Goal: Contribute content: Contribute content

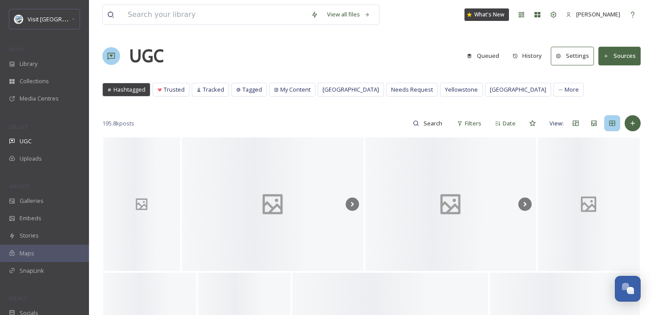
scroll to position [1919, 0]
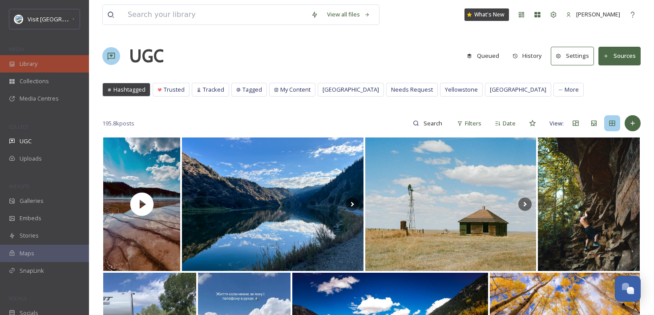
click at [49, 63] on div "Library" at bounding box center [44, 63] width 89 height 17
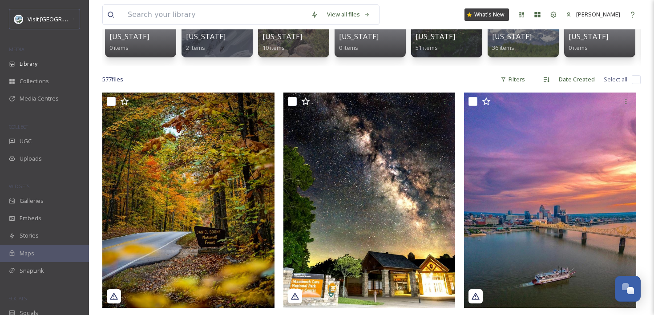
scroll to position [152, 0]
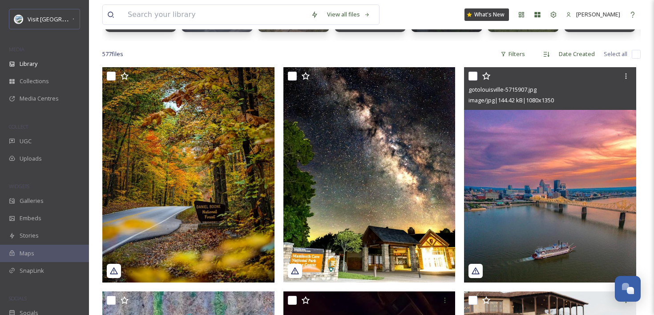
click at [577, 155] on img at bounding box center [550, 174] width 172 height 215
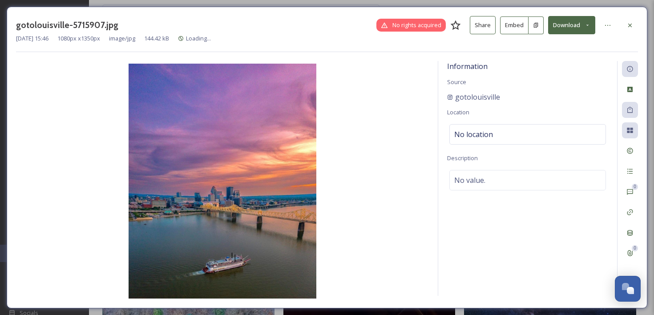
click at [514, 32] on button "Embed" at bounding box center [514, 25] width 28 height 18
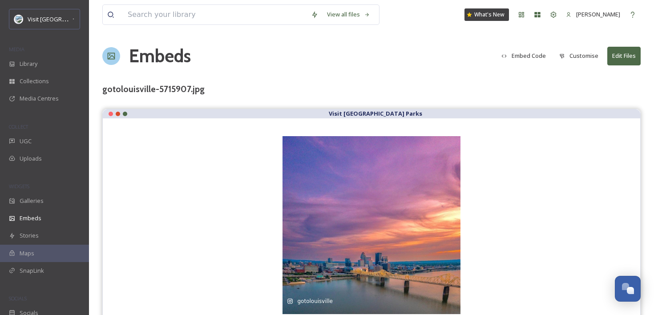
click at [582, 55] on button "Customise" at bounding box center [578, 55] width 48 height 17
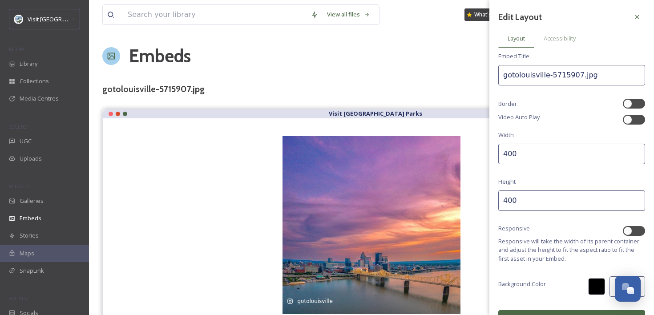
click at [524, 194] on input "400" at bounding box center [571, 200] width 147 height 20
type input "4"
type input "500"
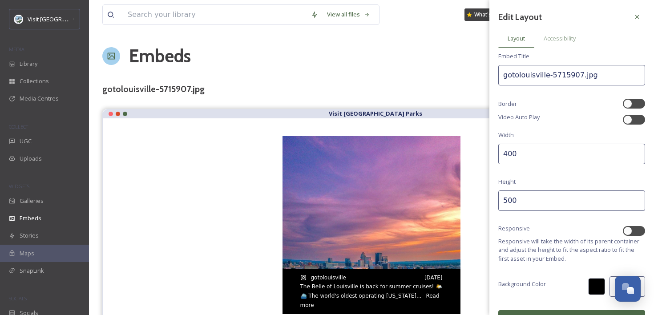
scroll to position [17, 0]
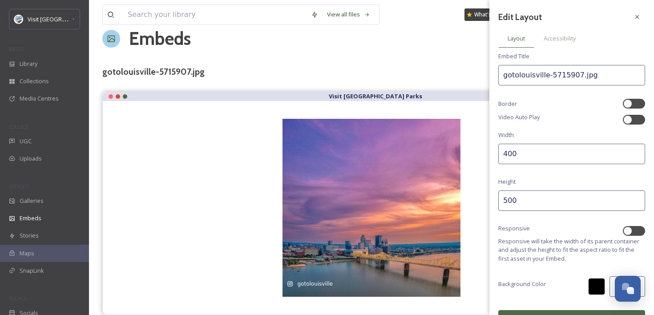
click at [532, 310] on button "Update" at bounding box center [571, 319] width 147 height 18
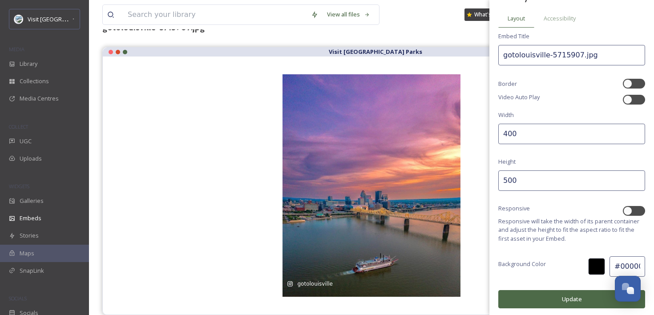
scroll to position [0, 0]
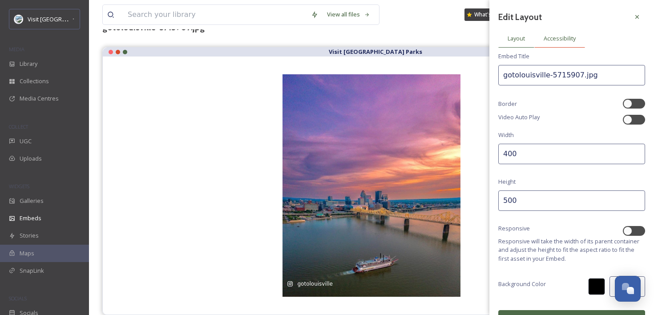
click at [565, 38] on span "Accessibility" at bounding box center [559, 38] width 32 height 8
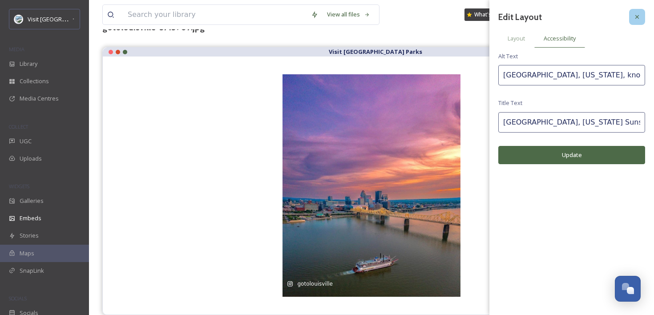
click at [641, 20] on div at bounding box center [637, 17] width 16 height 16
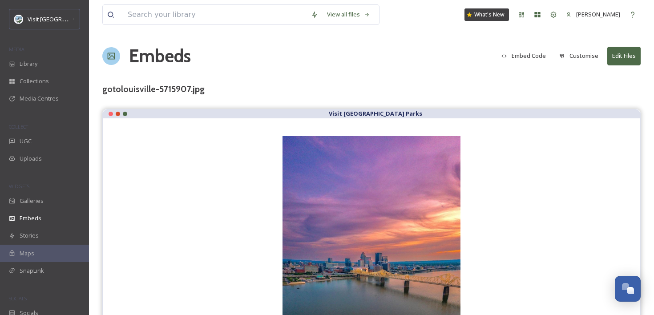
click at [522, 48] on button "Embed Code" at bounding box center [523, 55] width 53 height 17
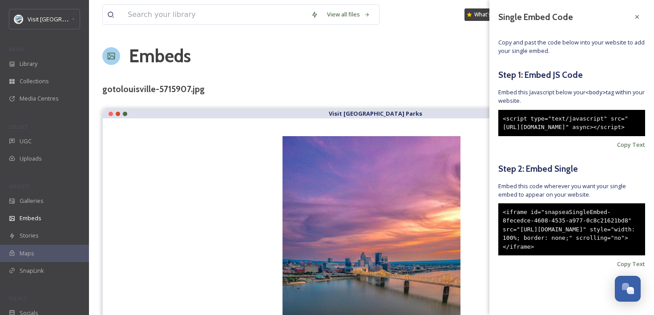
click at [538, 241] on div "<iframe id="snapseaSingleEmbed-8fecedce-4608-4535-a977-0c8c21621bd8" src="[URL]…" at bounding box center [571, 229] width 147 height 52
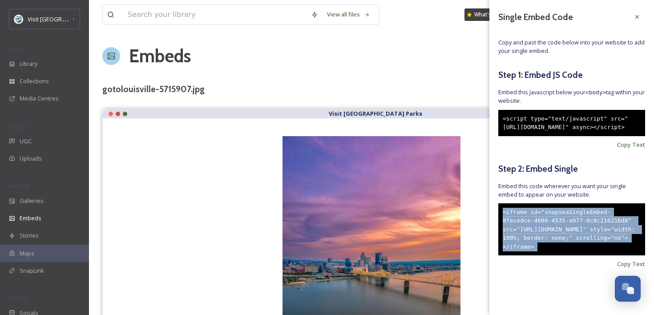
click at [538, 241] on div "<iframe id="snapseaSingleEmbed-8fecedce-4608-4535-a977-0c8c21621bd8" src="[URL]…" at bounding box center [571, 229] width 147 height 52
copy div "<iframe id="snapseaSingleEmbed-8fecedce-4608-4535-a977-0c8c21621bd8" src="[URL]…"
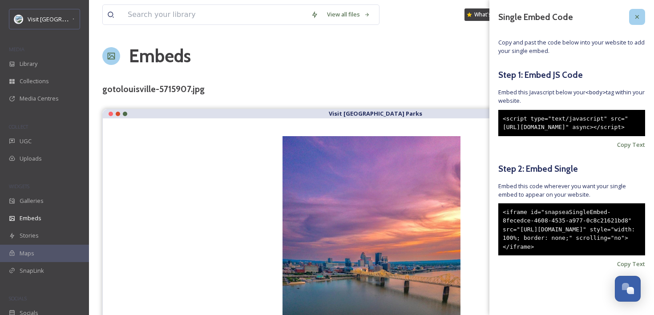
click at [639, 15] on icon at bounding box center [636, 16] width 7 height 7
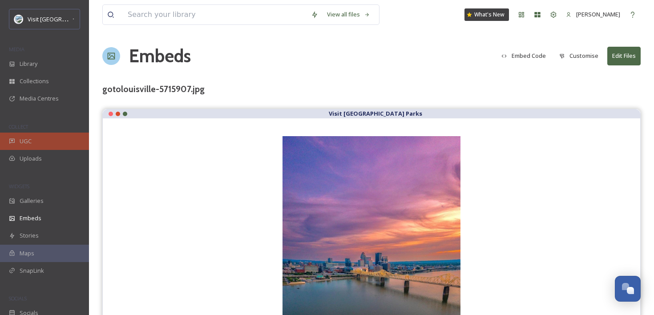
click at [66, 140] on div "UGC" at bounding box center [44, 140] width 89 height 17
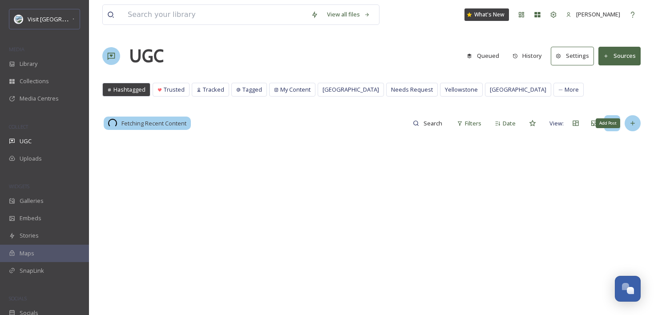
click at [635, 127] on div "Add Post" at bounding box center [632, 123] width 16 height 16
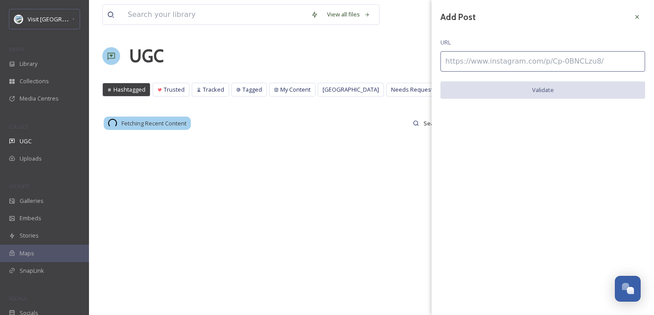
click at [538, 68] on input at bounding box center [542, 61] width 205 height 20
paste input "[URL][DOMAIN_NAME]"
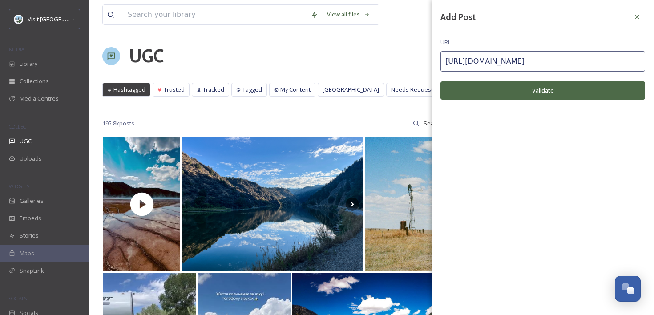
type input "[URL][DOMAIN_NAME]"
click at [538, 82] on button "Validate" at bounding box center [542, 90] width 205 height 18
click at [636, 18] on icon at bounding box center [636, 16] width 7 height 7
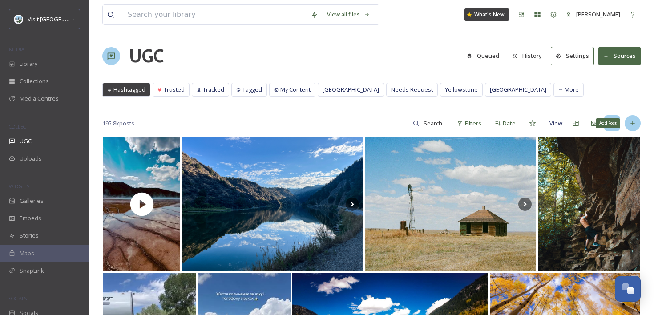
click at [632, 121] on icon at bounding box center [632, 123] width 4 height 4
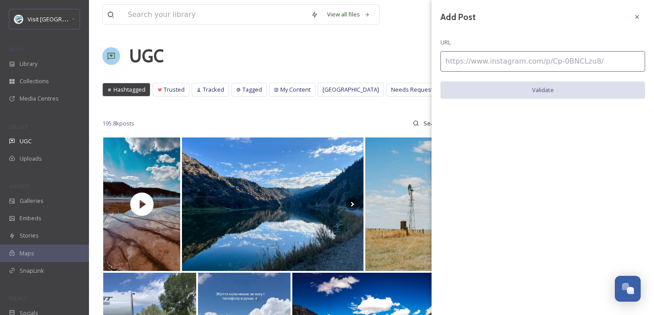
click at [535, 57] on input at bounding box center [542, 61] width 205 height 20
paste input "[URL][DOMAIN_NAME]"
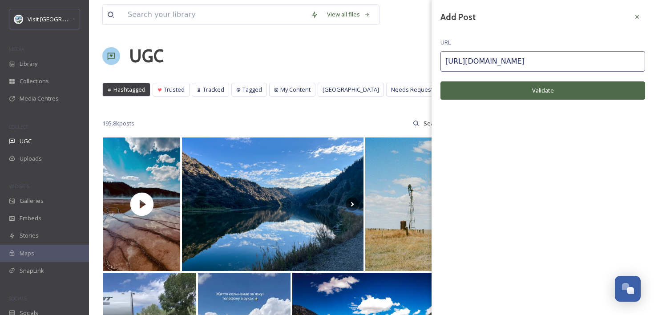
type input "[URL][DOMAIN_NAME]"
click at [531, 84] on button "Validate" at bounding box center [542, 90] width 205 height 18
click at [637, 17] on icon at bounding box center [637, 17] width 4 height 4
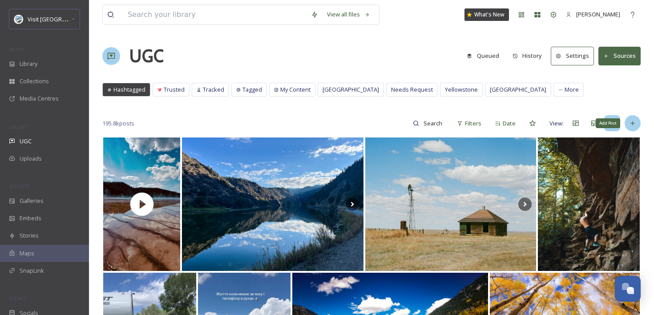
click at [633, 122] on icon at bounding box center [632, 123] width 7 height 7
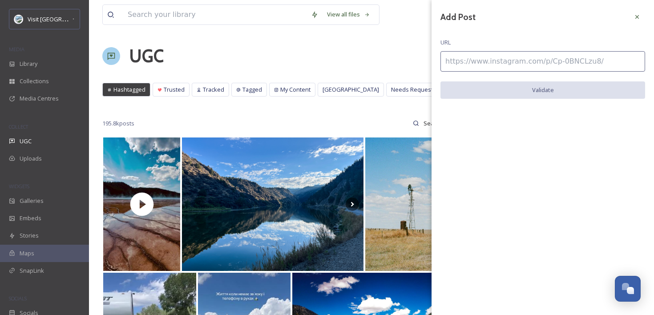
click at [529, 56] on input at bounding box center [542, 61] width 205 height 20
paste input "[URL][DOMAIN_NAME]"
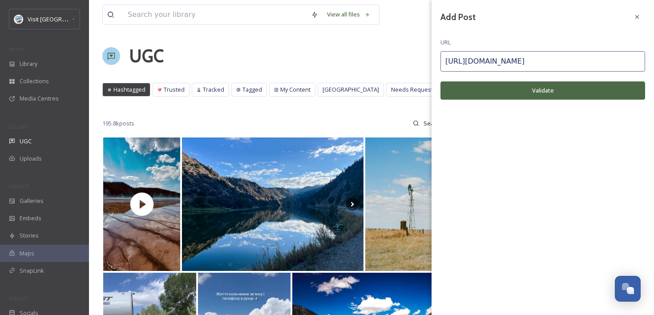
type input "[URL][DOMAIN_NAME]"
click at [522, 100] on div "Add Post URL [URL][DOMAIN_NAME] Validate" at bounding box center [542, 61] width 222 height 122
click at [523, 95] on button "Validate" at bounding box center [542, 90] width 205 height 18
click at [637, 17] on icon at bounding box center [637, 17] width 4 height 4
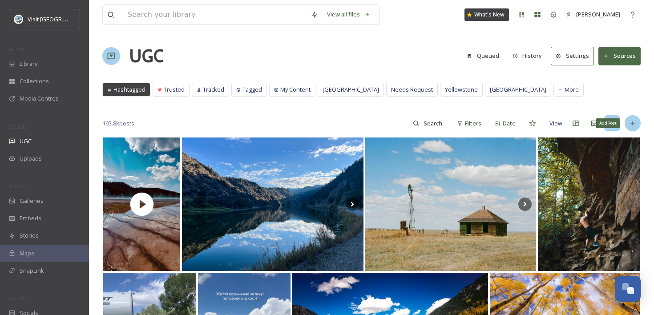
click at [630, 123] on icon at bounding box center [632, 123] width 4 height 4
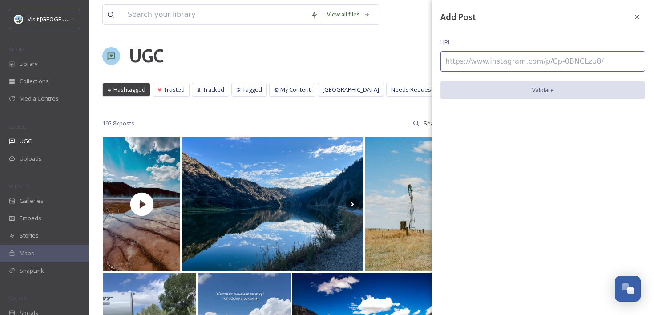
click at [537, 68] on input at bounding box center [542, 61] width 205 height 20
paste input "[URL][DOMAIN_NAME]"
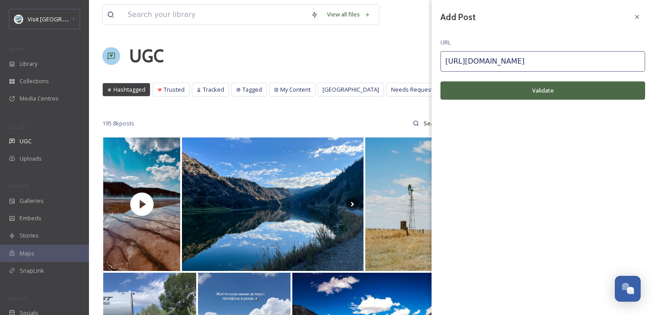
type input "[URL][DOMAIN_NAME]"
click at [537, 91] on button "Validate" at bounding box center [542, 90] width 205 height 18
click at [537, 91] on button "Add Post" at bounding box center [542, 90] width 205 height 18
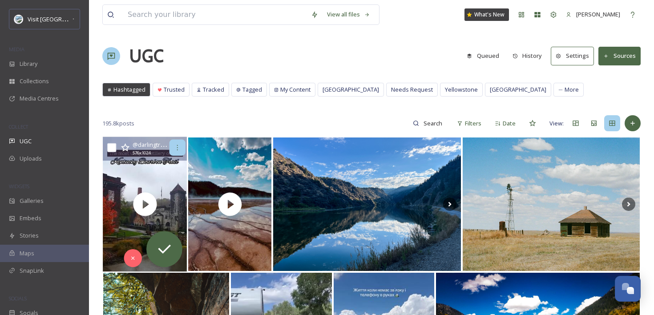
click at [176, 151] on div at bounding box center [177, 148] width 16 height 16
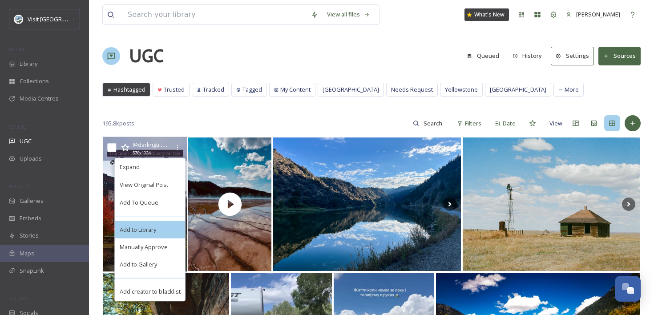
click at [151, 226] on span "Add to Library" at bounding box center [138, 229] width 37 height 8
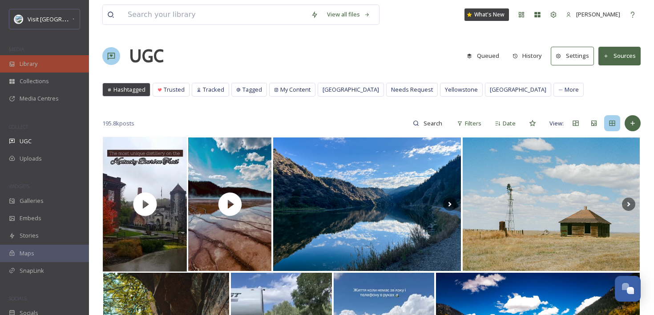
click at [26, 58] on div "Library" at bounding box center [44, 63] width 89 height 17
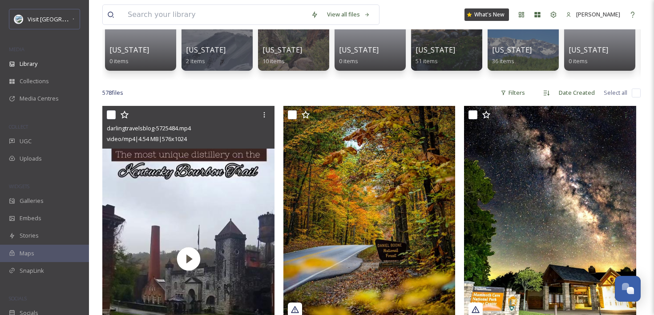
scroll to position [122, 0]
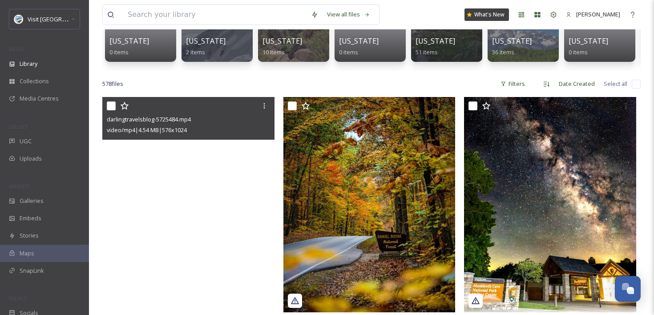
click at [230, 185] on video "darlingtravelsblog-5725484.mp4" at bounding box center [188, 250] width 172 height 306
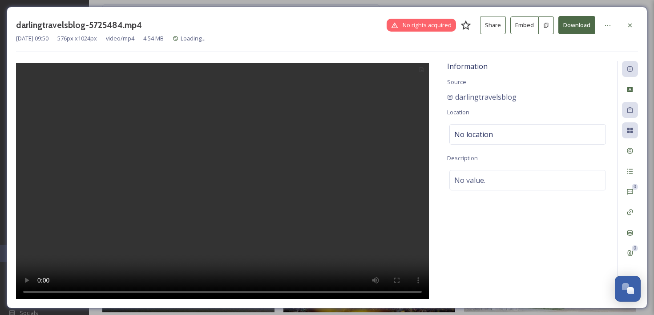
click at [528, 22] on button "Embed" at bounding box center [524, 25] width 28 height 18
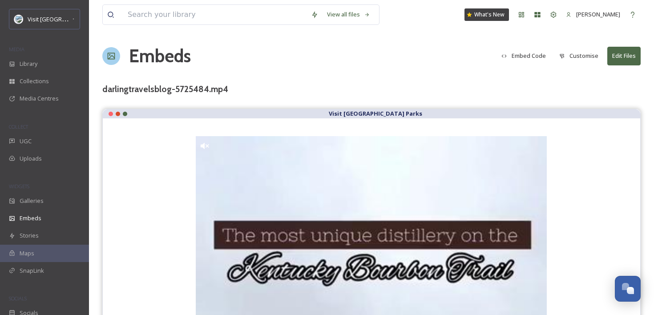
click at [578, 56] on button "Customise" at bounding box center [578, 55] width 48 height 17
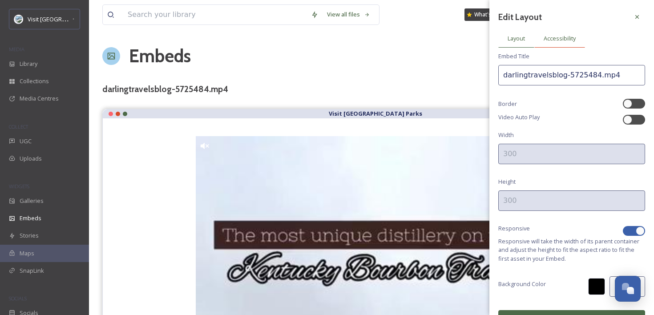
click at [561, 30] on div "Accessibility" at bounding box center [559, 38] width 51 height 18
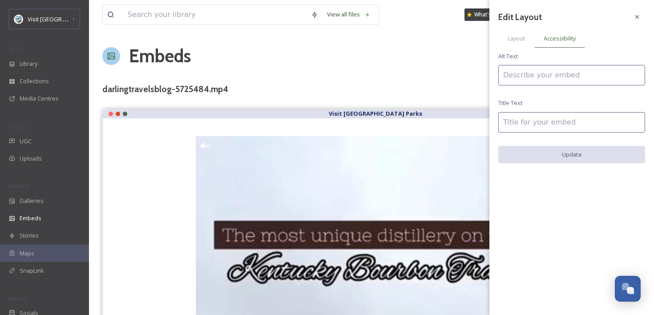
click at [556, 68] on input at bounding box center [571, 75] width 147 height 20
click at [546, 72] on input "the most unique distillery on the [US_STATE] Bourbon Trail" at bounding box center [571, 75] width 147 height 20
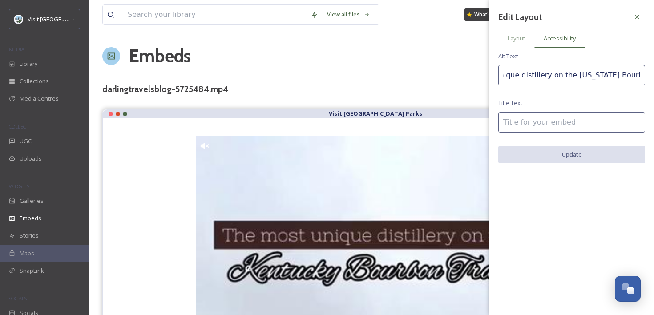
type input "the most unique distillery on the [US_STATE] Bourbon Trail"
click at [543, 122] on input at bounding box center [571, 122] width 147 height 20
paste input "the most unique distillery on the [US_STATE] Bourbon Trail"
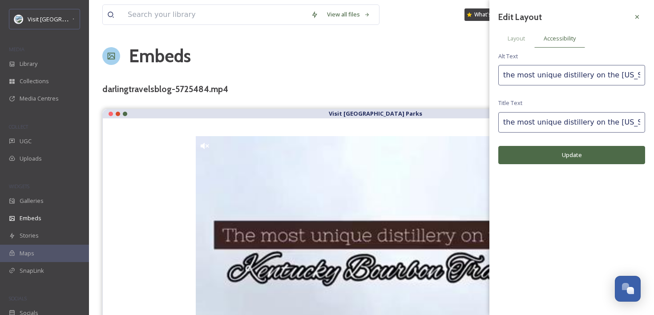
scroll to position [0, 42]
type input "the most unique distillery on the [US_STATE] Bourbon Trail"
click at [554, 159] on button "Update" at bounding box center [571, 155] width 147 height 18
click at [523, 41] on span "Layout" at bounding box center [515, 38] width 17 height 8
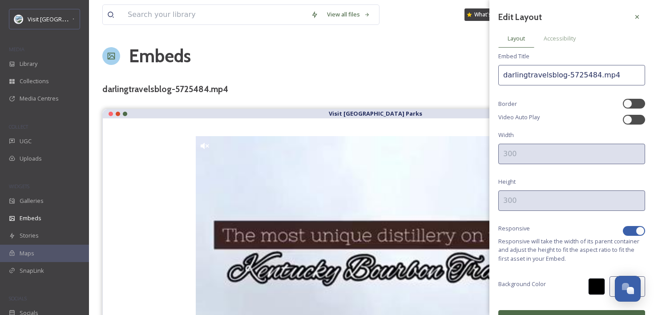
click at [630, 224] on div "Responsive" at bounding box center [571, 230] width 147 height 13
click at [634, 229] on div at bounding box center [633, 231] width 22 height 10
checkbox input "false"
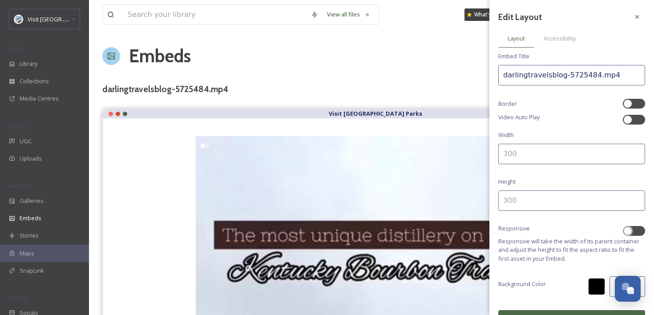
click at [574, 150] on input at bounding box center [571, 154] width 147 height 20
type input "4"
type input "300"
click at [530, 202] on input at bounding box center [571, 200] width 147 height 20
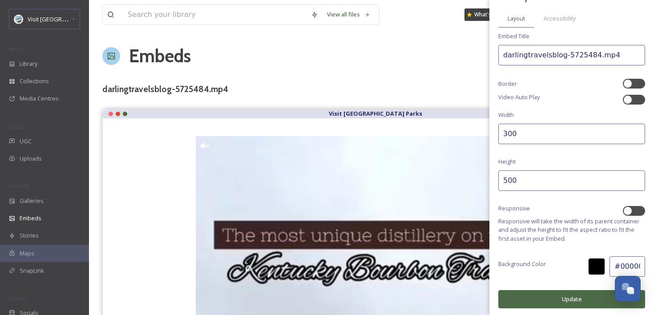
type input "500"
click at [539, 292] on button "Update" at bounding box center [571, 299] width 147 height 18
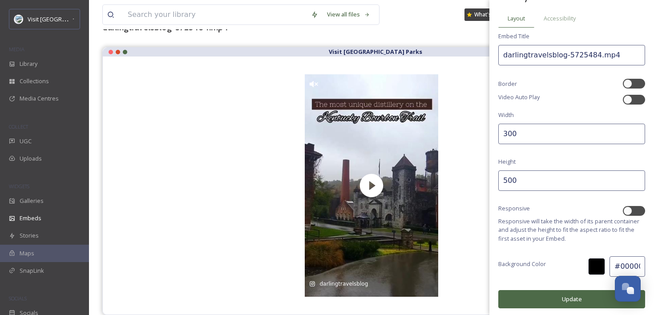
scroll to position [0, 0]
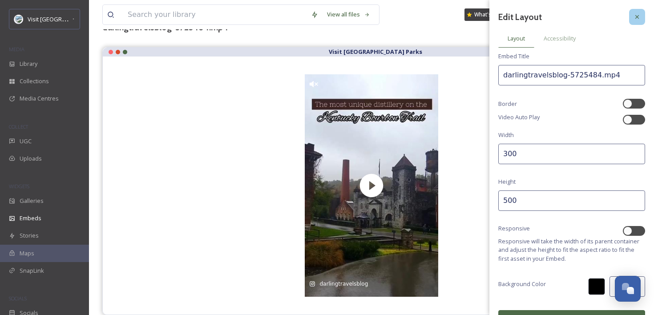
click at [636, 19] on icon at bounding box center [636, 16] width 7 height 7
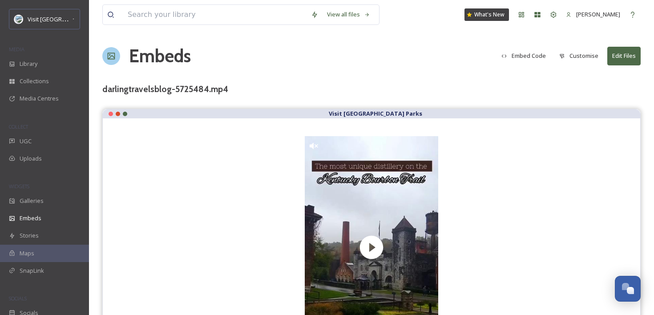
click at [532, 50] on button "Embed Code" at bounding box center [523, 55] width 53 height 17
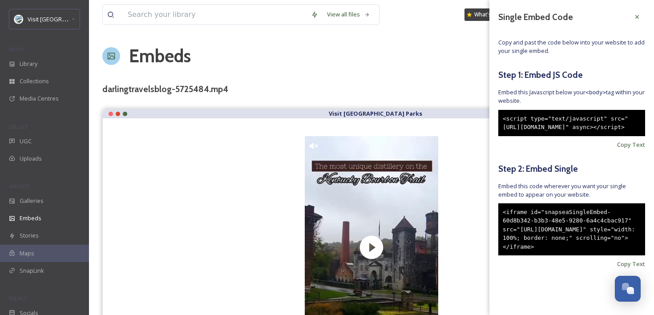
click at [547, 227] on div "<iframe id="snapseaSingleEmbed-60d8b342-b3b3-48e5-9280-6a4c4cbac917" src="[URL]…" at bounding box center [571, 229] width 147 height 52
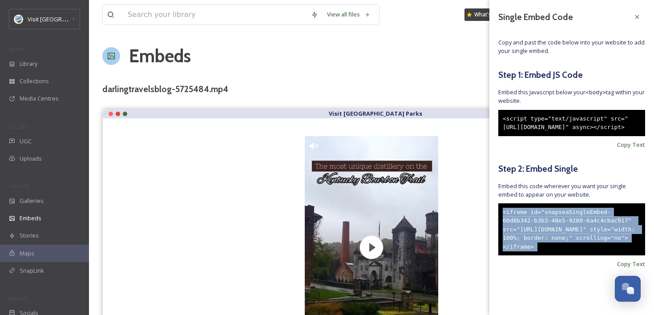
click at [547, 227] on div "<iframe id="snapseaSingleEmbed-60d8b342-b3b3-48e5-9280-6a4c4cbac917" src="[URL]…" at bounding box center [571, 229] width 147 height 52
copy div "<iframe id="snapseaSingleEmbed-60d8b342-b3b3-48e5-9280-6a4c4cbac917" src="[URL]…"
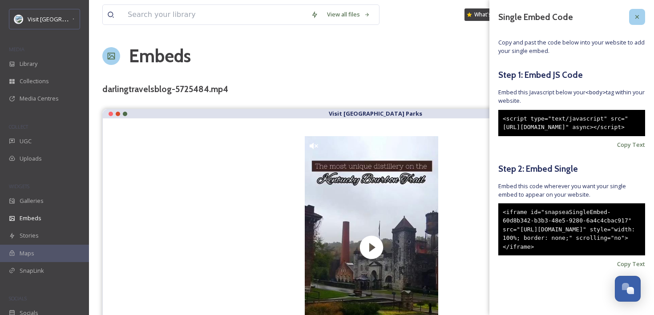
click at [637, 14] on icon at bounding box center [636, 16] width 7 height 7
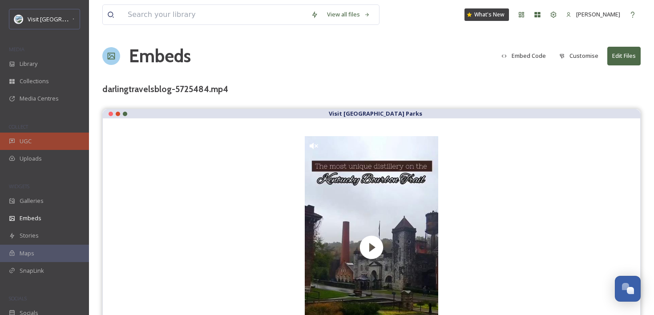
click at [23, 140] on span "UGC" at bounding box center [26, 141] width 12 height 8
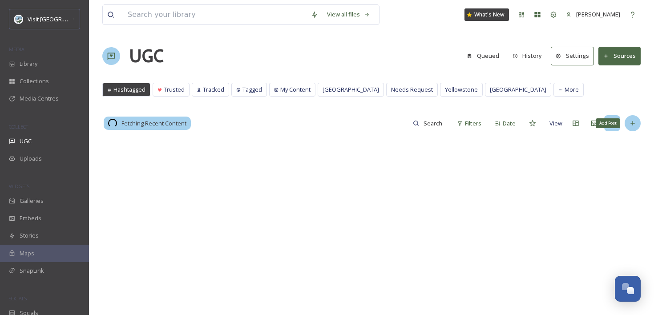
click at [636, 122] on div "Add Post" at bounding box center [632, 123] width 16 height 16
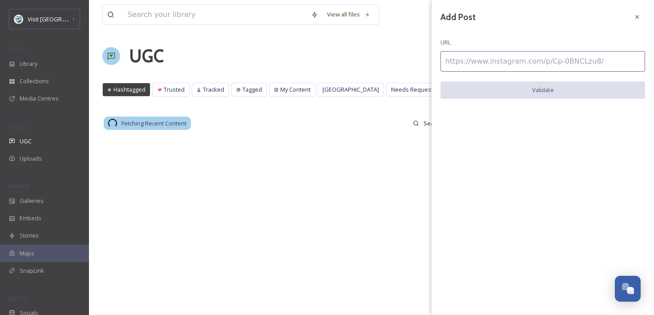
click at [558, 63] on input at bounding box center [542, 61] width 205 height 20
paste input "[URL][DOMAIN_NAME]"
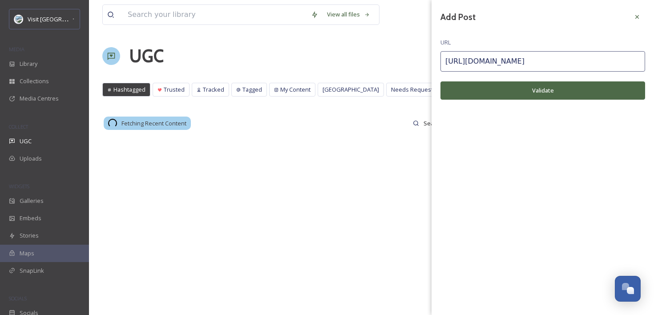
type input "[URL][DOMAIN_NAME]"
click at [552, 89] on button "Validate" at bounding box center [542, 90] width 205 height 18
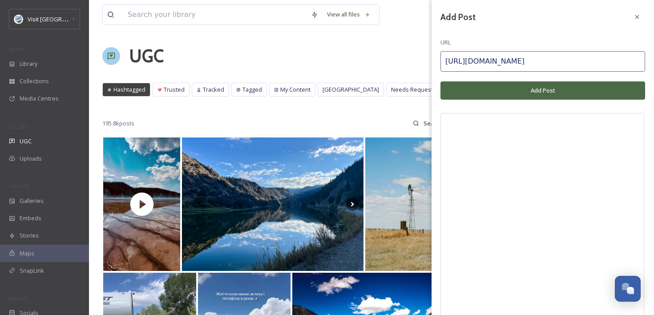
click at [552, 89] on button "Add Post" at bounding box center [542, 90] width 205 height 18
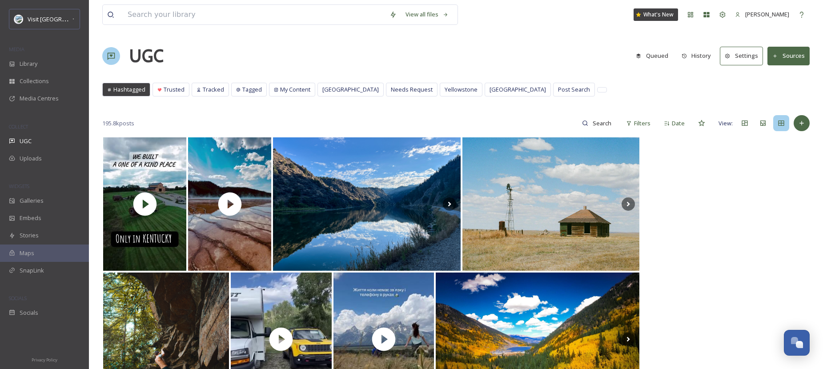
scroll to position [1940, 0]
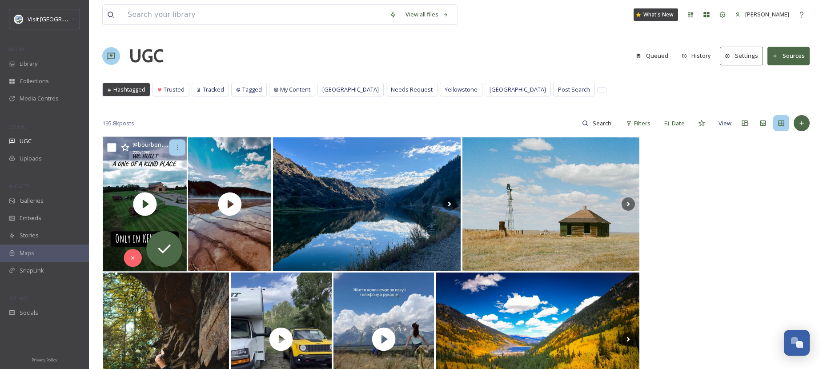
click at [174, 148] on icon at bounding box center [177, 147] width 7 height 7
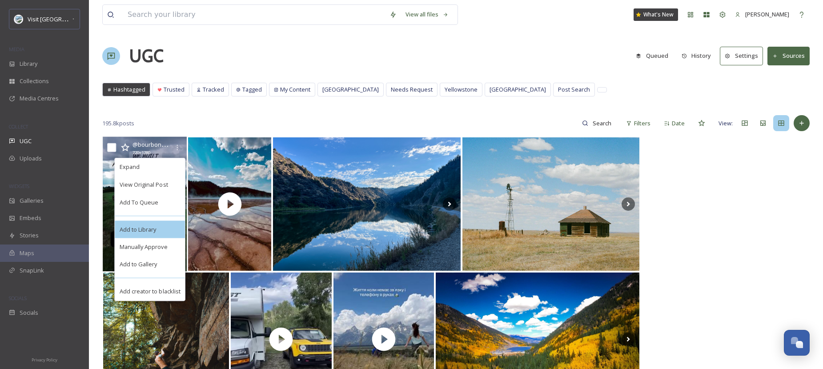
click at [159, 222] on div "Add to Library" at bounding box center [150, 230] width 70 height 18
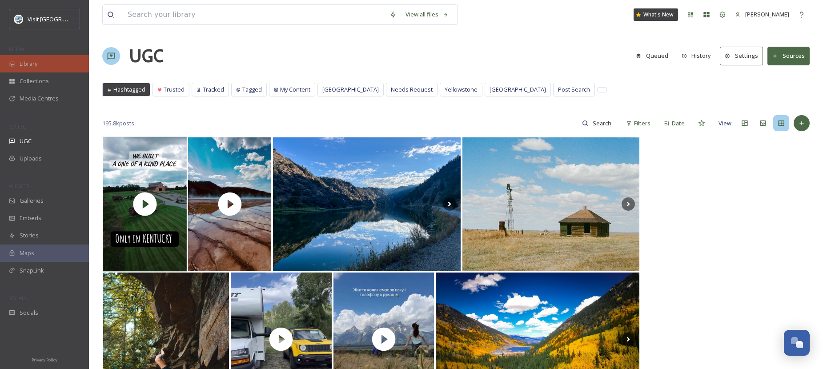
click at [60, 59] on div "Library" at bounding box center [44, 63] width 89 height 17
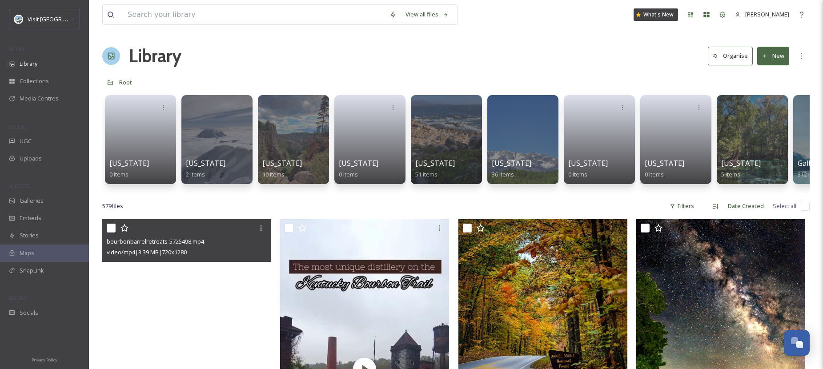
click at [174, 281] on video "bourbonbarrelretreats-5725498.mp4" at bounding box center [186, 369] width 169 height 301
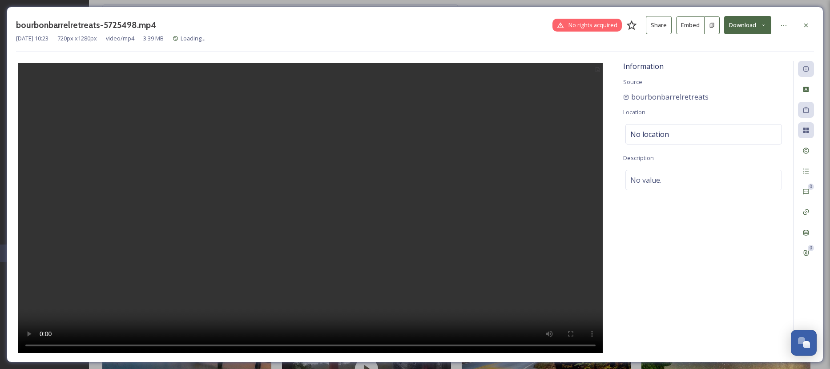
click at [653, 21] on button "Embed" at bounding box center [690, 25] width 28 height 18
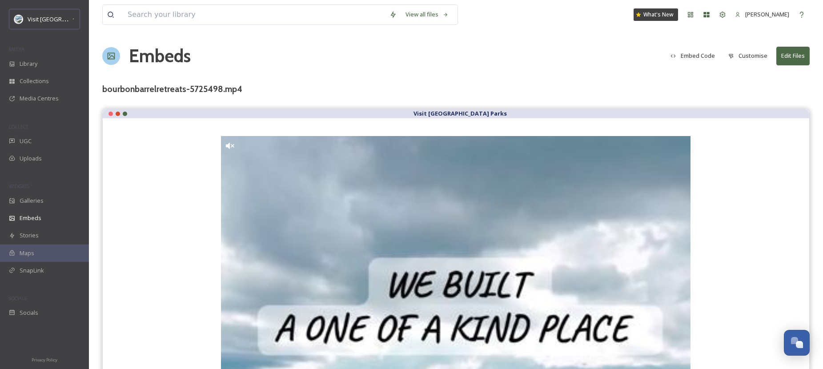
click at [653, 60] on button "Customise" at bounding box center [748, 55] width 48 height 17
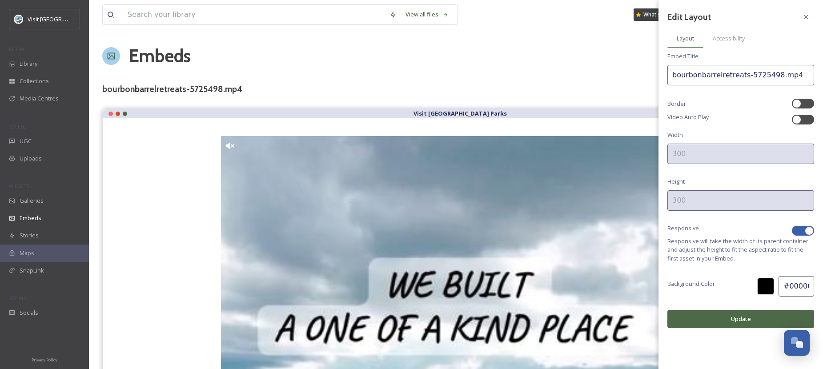
click at [653, 228] on div at bounding box center [803, 231] width 22 height 10
checkbox input "false"
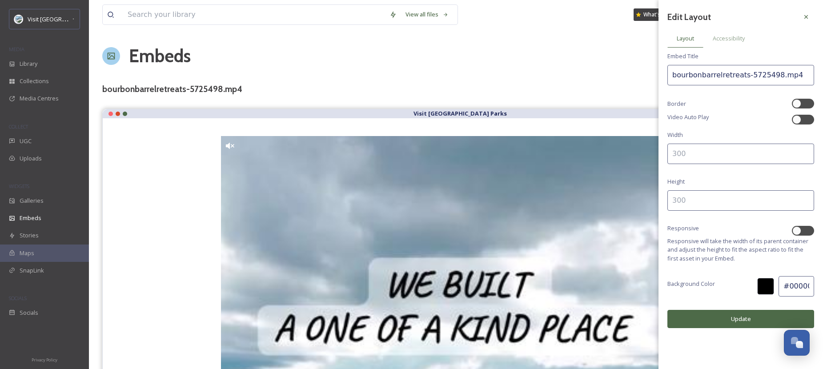
click at [653, 154] on input at bounding box center [740, 154] width 147 height 20
type input "300"
click at [653, 202] on input at bounding box center [740, 200] width 147 height 20
type input "500"
click at [653, 314] on button "Update" at bounding box center [740, 319] width 147 height 18
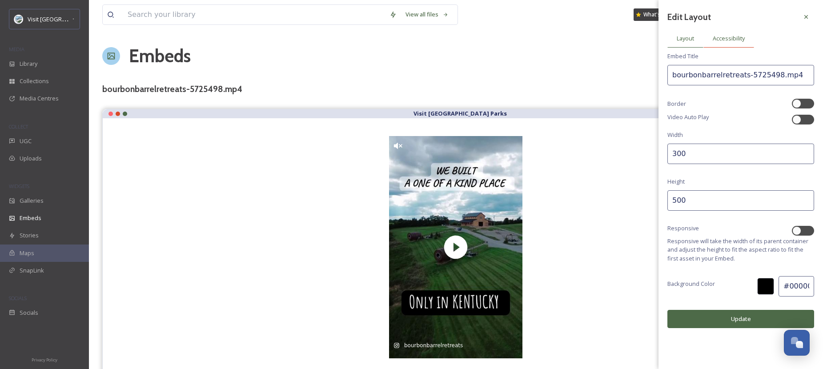
click at [653, 35] on span "Accessibility" at bounding box center [729, 38] width 32 height 8
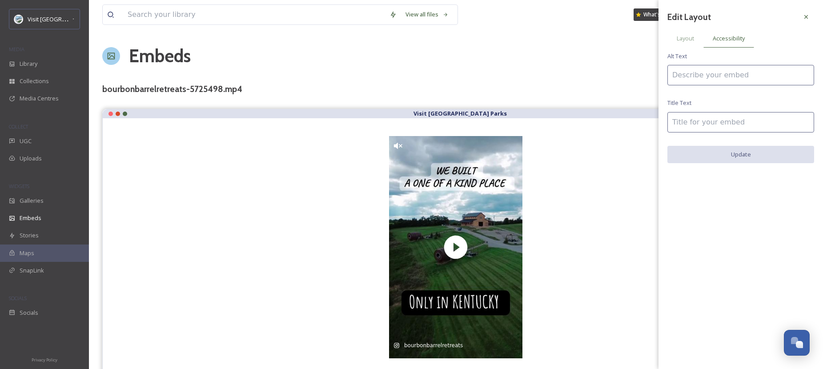
click at [653, 72] on input at bounding box center [740, 75] width 147 height 20
click at [653, 73] on input "Bourbon Barrel Retreats Glamping in [US_STATE] Bourbon Trail" at bounding box center [740, 75] width 147 height 20
type input "Bourbon Barrel Retreats Glamping is one of the best places to stay on the [US_S…"
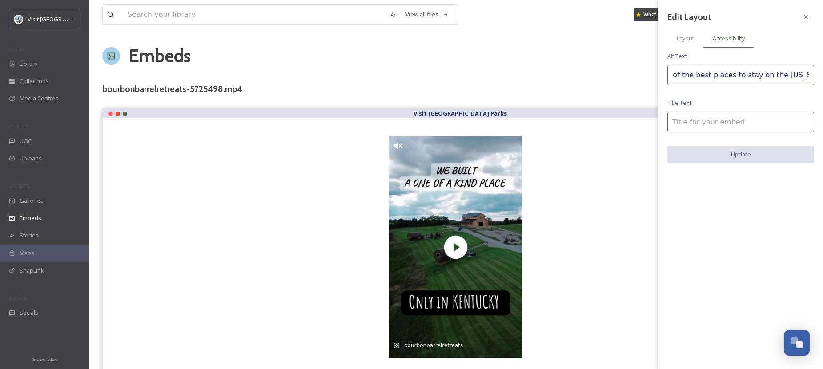
scroll to position [0, 0]
click at [653, 122] on input at bounding box center [740, 122] width 147 height 20
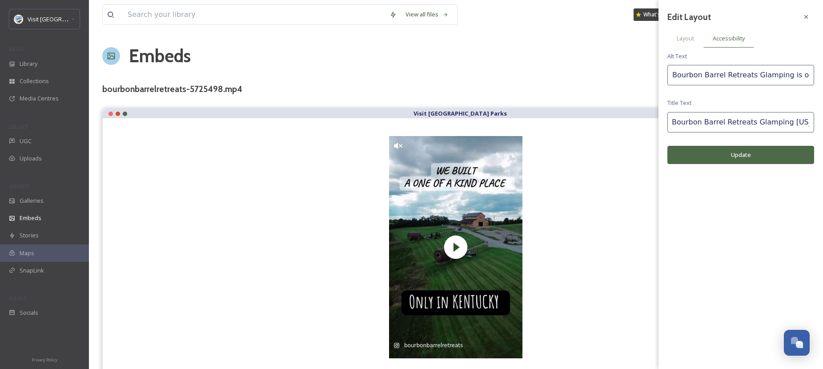
scroll to position [0, 4]
type input "Bourbon Barrel Retreats Glamping [US_STATE]"
click at [653, 157] on button "Update" at bounding box center [740, 155] width 147 height 18
click at [653, 40] on div "Layout" at bounding box center [685, 38] width 36 height 18
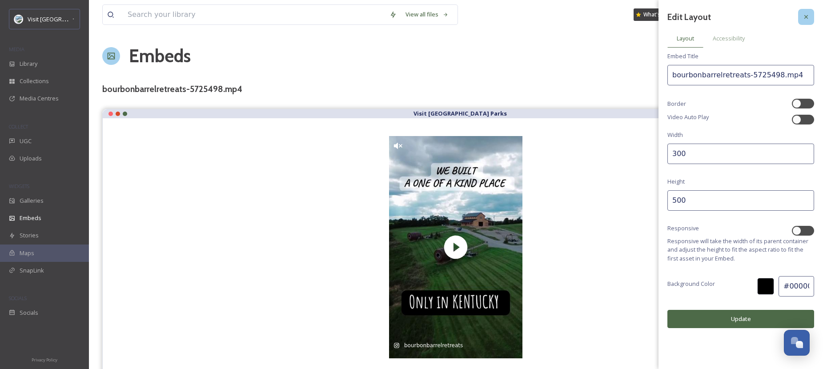
click at [653, 16] on icon at bounding box center [806, 16] width 7 height 7
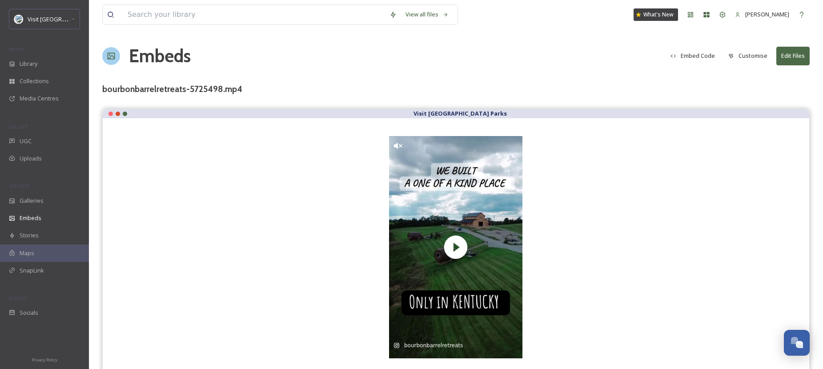
click at [653, 53] on button "Embed Code" at bounding box center [692, 55] width 53 height 17
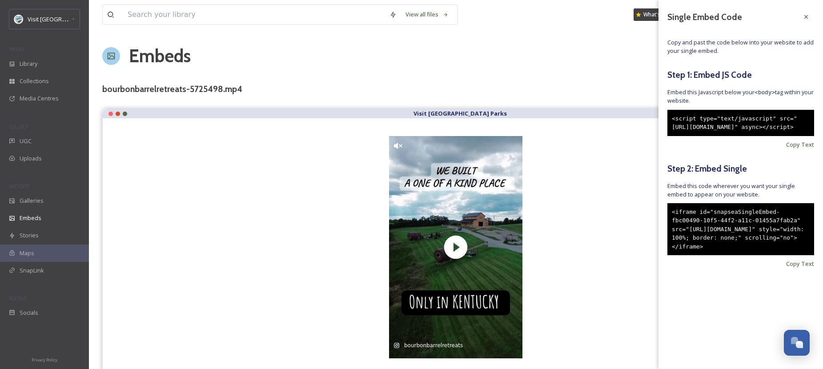
click at [653, 247] on div "<iframe id="snapseaSingleEmbed-fbc00490-10f5-44f2-a11c-01455a7fab2a" src="[URL]…" at bounding box center [740, 229] width 147 height 52
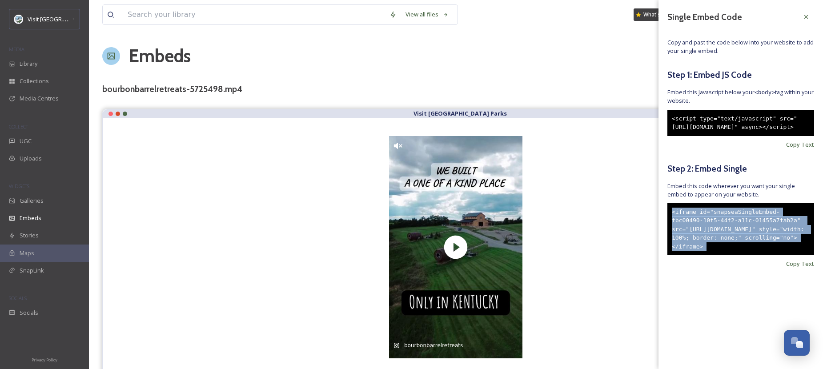
click at [653, 247] on div "<iframe id="snapseaSingleEmbed-fbc00490-10f5-44f2-a11c-01455a7fab2a" src="[URL]…" at bounding box center [740, 229] width 147 height 52
copy div "<iframe id="snapseaSingleEmbed-fbc00490-10f5-44f2-a11c-01455a7fab2a" src="[URL]…"
click at [40, 65] on div "Library" at bounding box center [44, 63] width 89 height 17
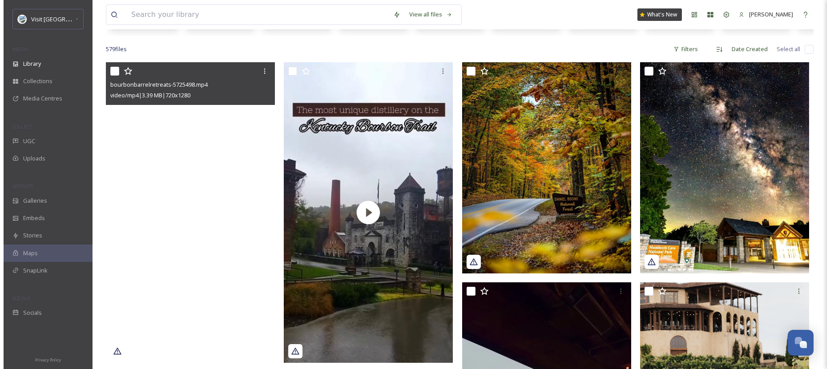
scroll to position [157, 0]
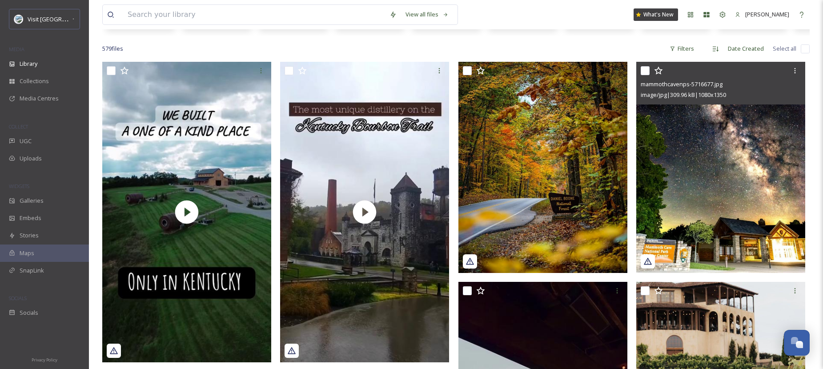
click at [653, 154] on img at bounding box center [720, 167] width 169 height 211
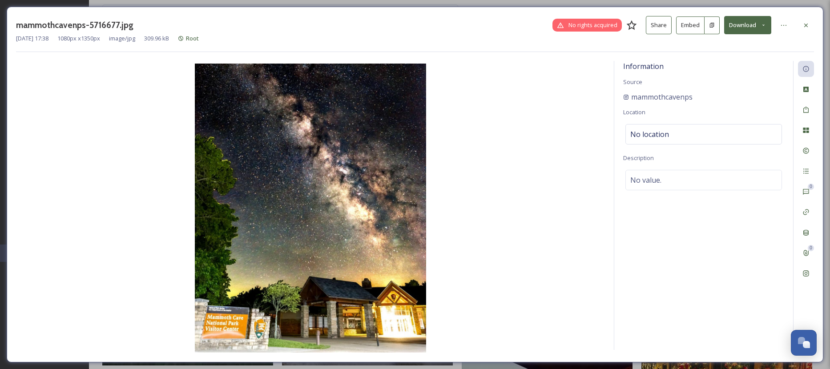
click at [653, 26] on button "Embed" at bounding box center [690, 25] width 28 height 18
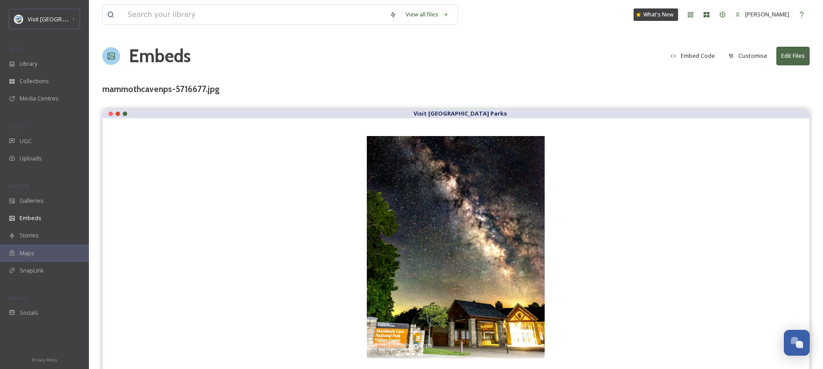
click at [653, 55] on button "Embed Code" at bounding box center [692, 55] width 53 height 17
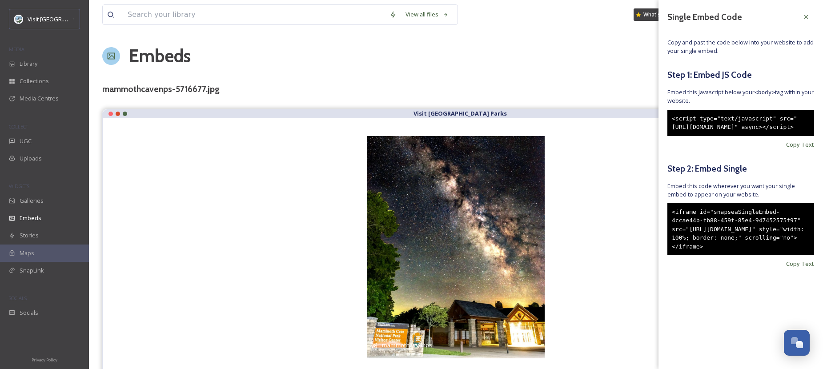
click at [653, 222] on div "<iframe id="snapseaSingleEmbed-4ccae44b-fb88-459f-85e4-947452575f97" src="[URL]…" at bounding box center [740, 229] width 147 height 52
click at [653, 268] on span "Copy Text" at bounding box center [800, 264] width 28 height 8
click at [653, 14] on icon at bounding box center [806, 16] width 7 height 7
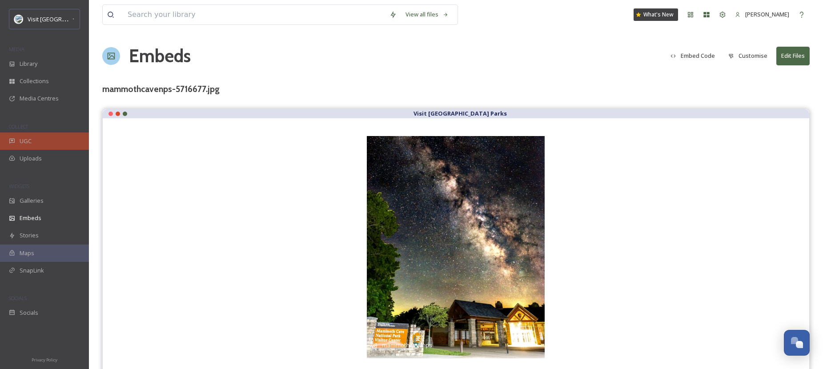
click at [67, 136] on div "UGC" at bounding box center [44, 140] width 89 height 17
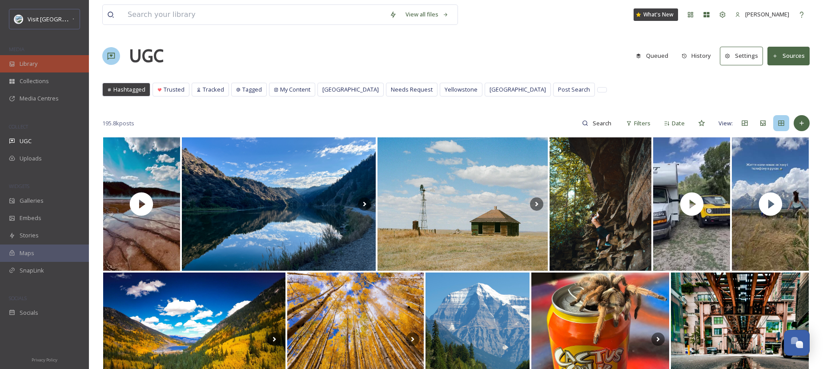
click at [50, 65] on div "Library" at bounding box center [44, 63] width 89 height 17
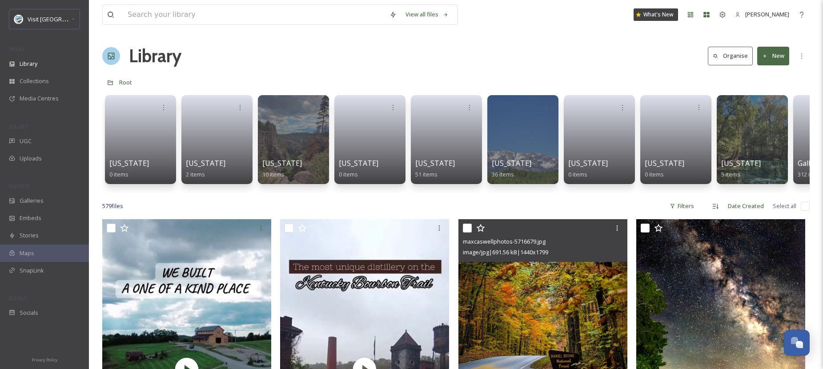
click at [564, 236] on div at bounding box center [544, 228] width 162 height 16
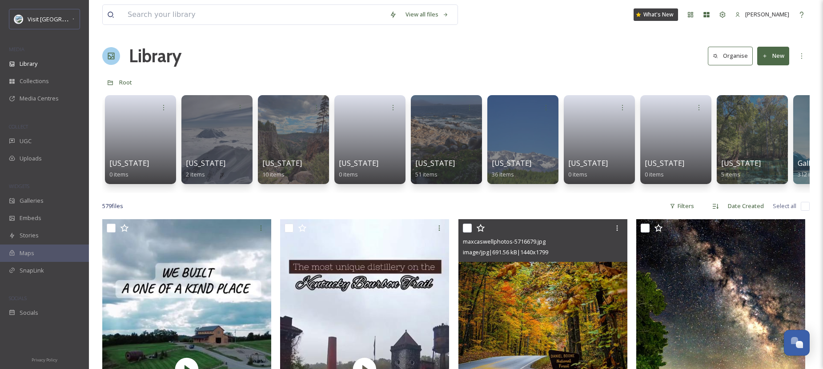
click at [578, 292] on img at bounding box center [542, 324] width 169 height 211
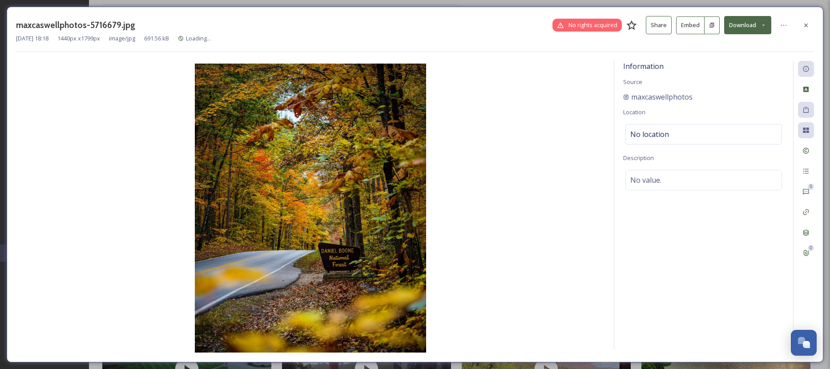
click at [653, 25] on button "Embed" at bounding box center [690, 25] width 28 height 18
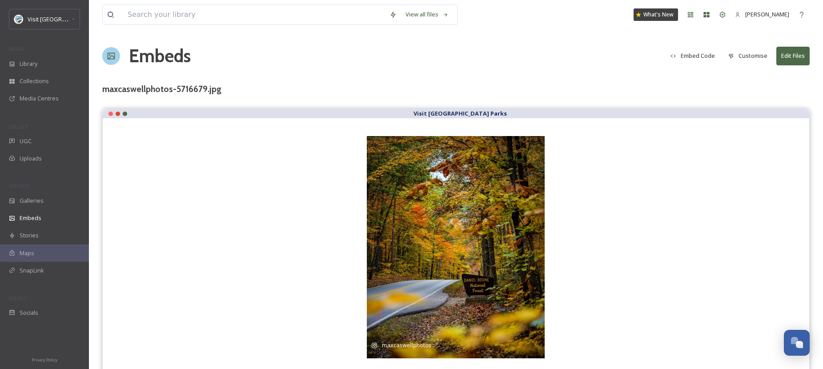
click at [653, 60] on button "Embed Code" at bounding box center [692, 55] width 53 height 17
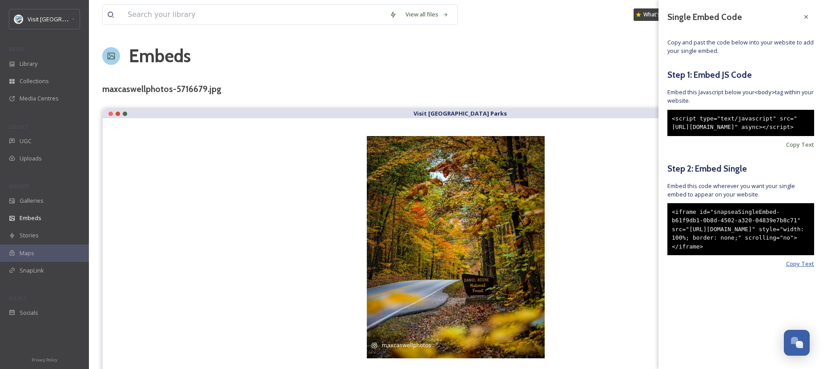
click at [653, 268] on span "Copy Text" at bounding box center [800, 264] width 28 height 8
click at [653, 20] on div at bounding box center [806, 17] width 16 height 16
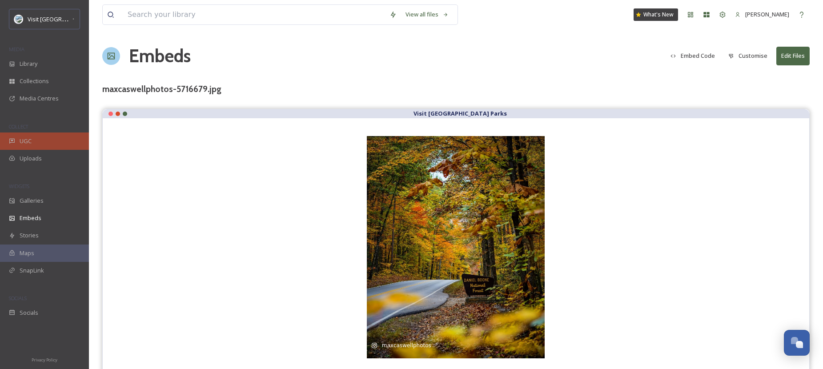
click at [57, 135] on div "UGC" at bounding box center [44, 140] width 89 height 17
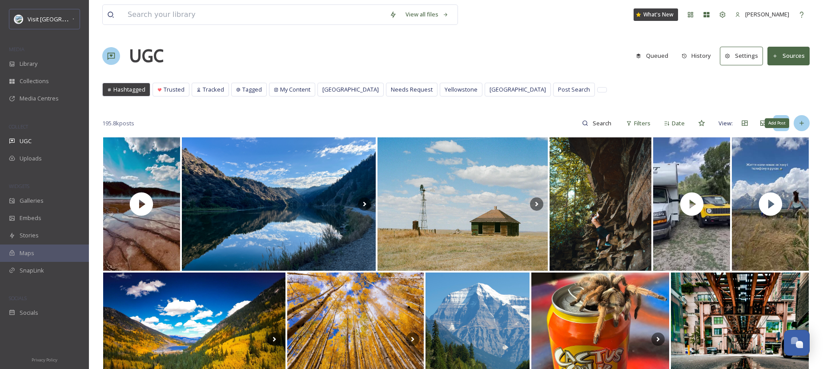
click at [653, 122] on div "Add Post" at bounding box center [802, 123] width 16 height 16
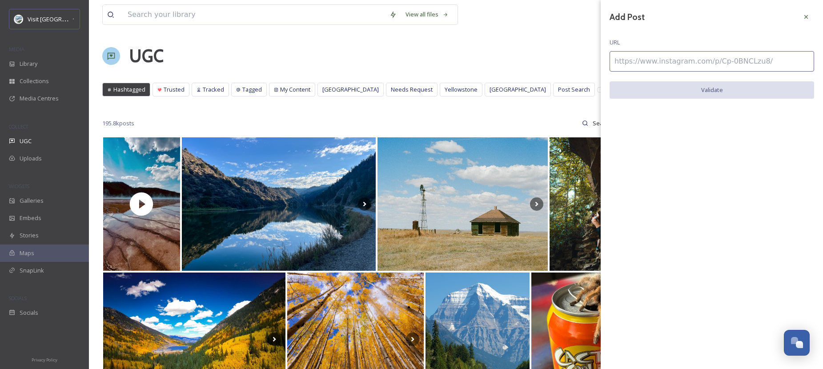
click at [653, 68] on input at bounding box center [712, 61] width 205 height 20
paste input "[URL][DOMAIN_NAME]"
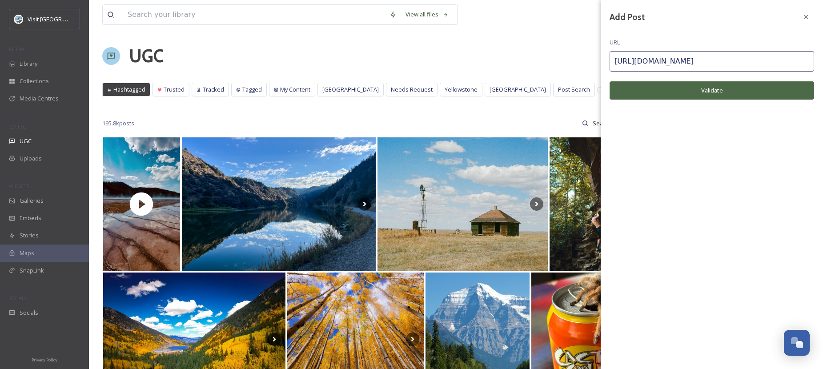
type input "[URL][DOMAIN_NAME]"
click at [653, 102] on div "Add Post URL [URL][DOMAIN_NAME] Validate" at bounding box center [712, 61] width 222 height 122
click at [653, 92] on button "Validate" at bounding box center [712, 90] width 205 height 18
click at [653, 93] on button "Add Post" at bounding box center [712, 90] width 205 height 18
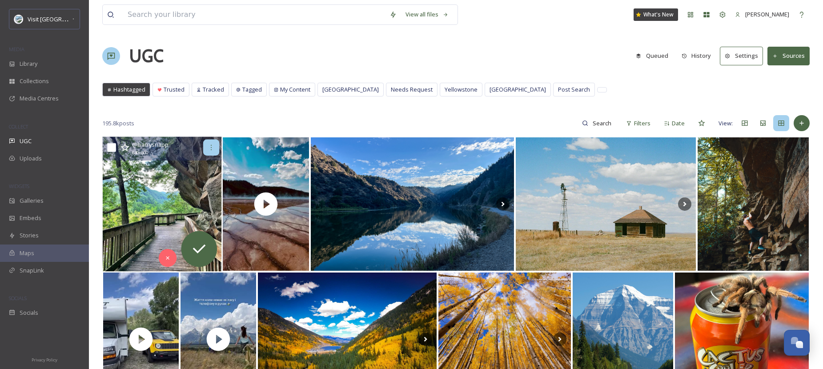
click at [211, 143] on div at bounding box center [211, 148] width 16 height 16
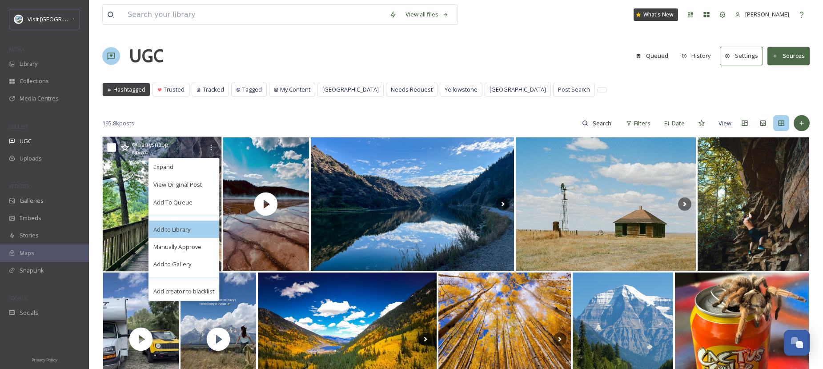
click at [195, 225] on div "Add to Library" at bounding box center [184, 230] width 70 height 18
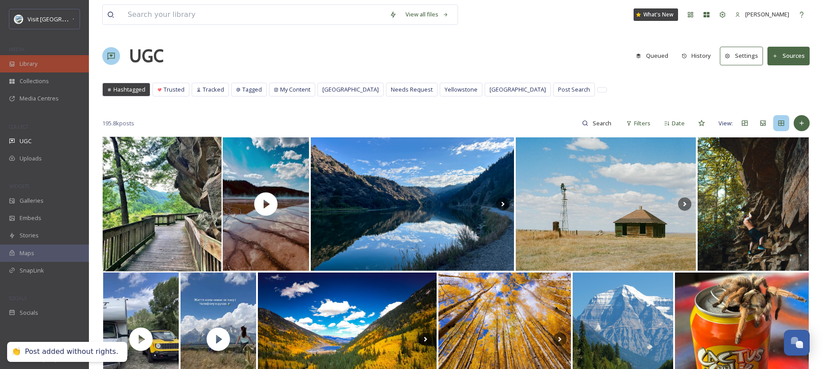
click at [35, 59] on div "Library" at bounding box center [44, 63] width 89 height 17
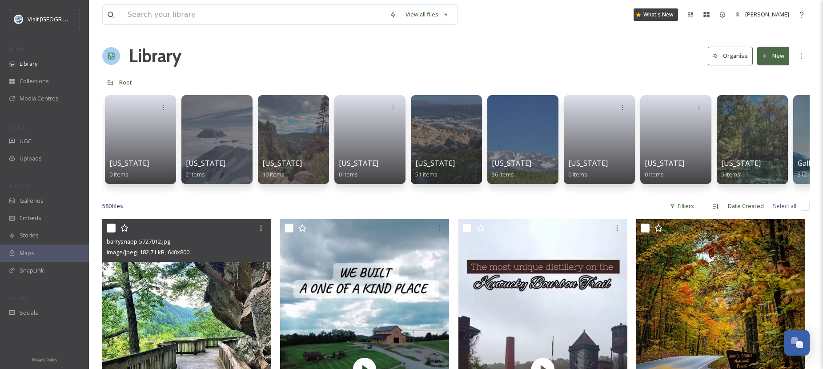
click at [228, 272] on img at bounding box center [186, 324] width 169 height 211
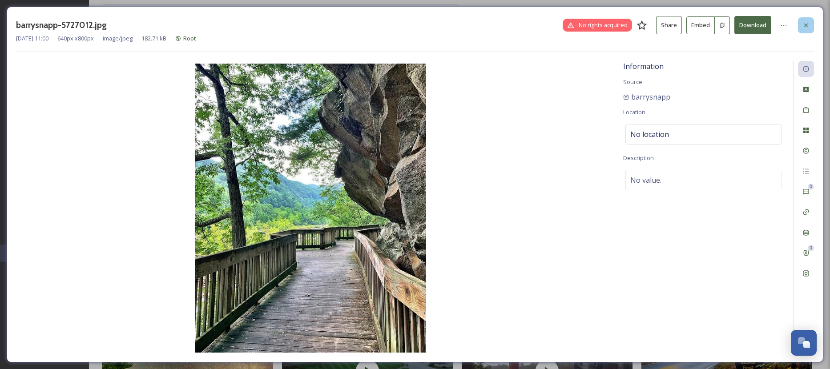
click at [653, 21] on div at bounding box center [806, 25] width 16 height 16
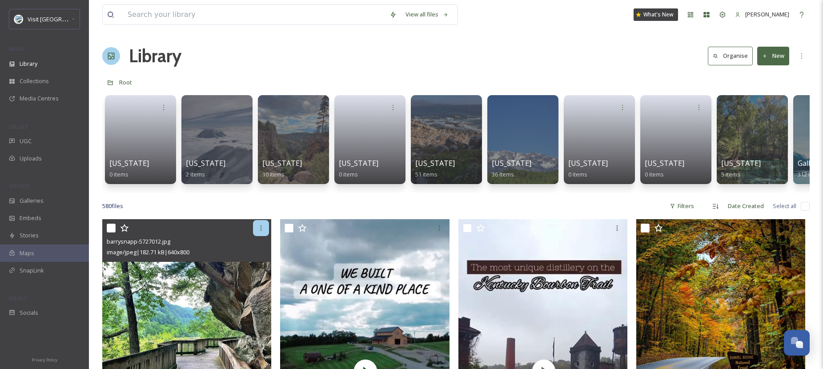
click at [265, 233] on div at bounding box center [261, 228] width 16 height 16
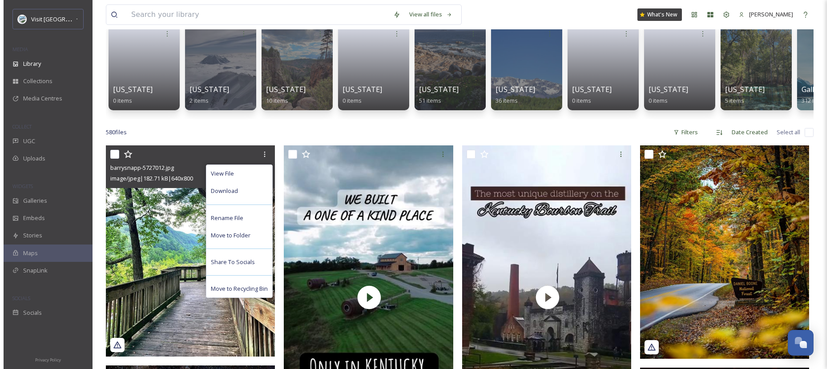
scroll to position [76, 0]
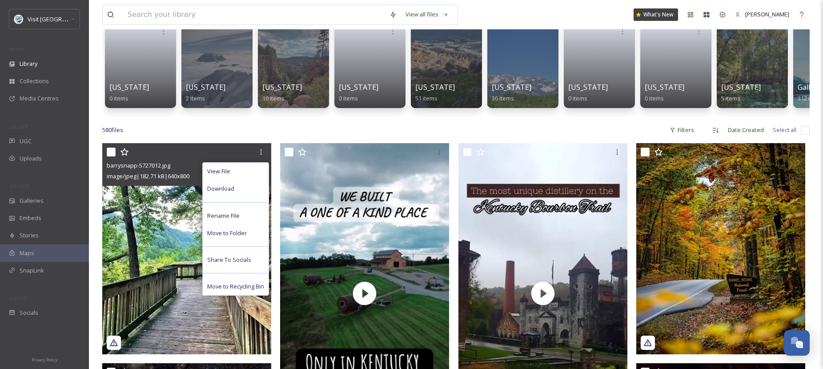
click at [169, 225] on img at bounding box center [186, 248] width 169 height 211
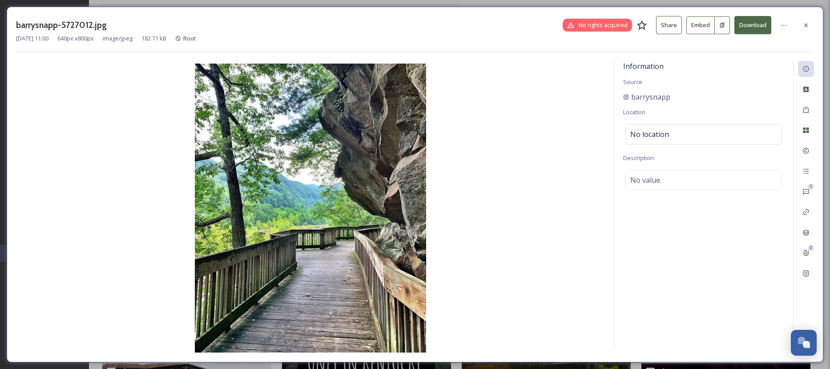
click at [653, 25] on button "Embed" at bounding box center [700, 25] width 28 height 18
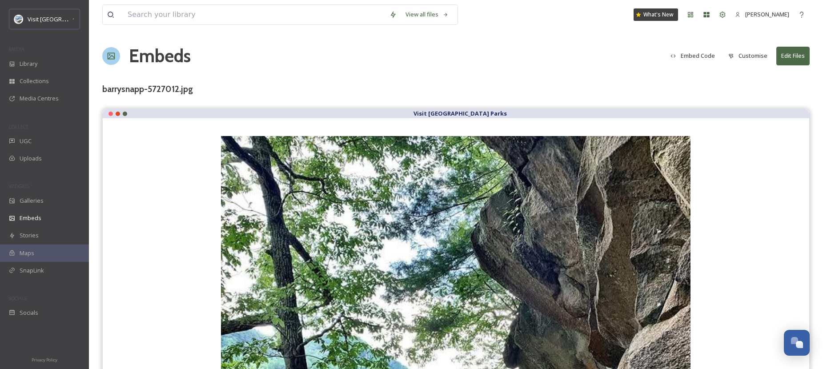
click at [653, 53] on button "Customise" at bounding box center [748, 55] width 48 height 17
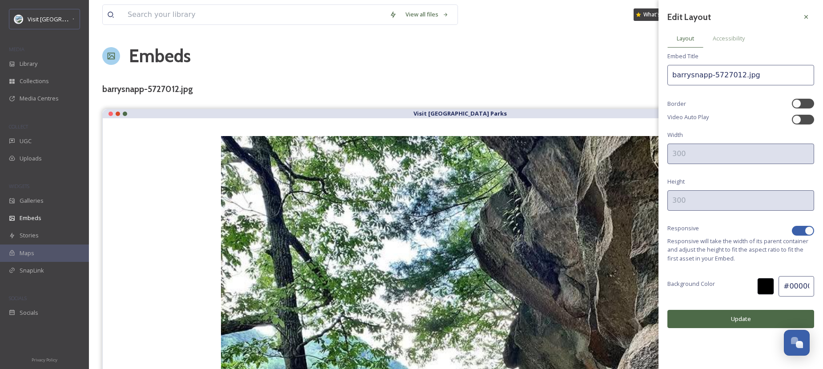
click at [653, 231] on div at bounding box center [809, 230] width 9 height 9
checkbox input "false"
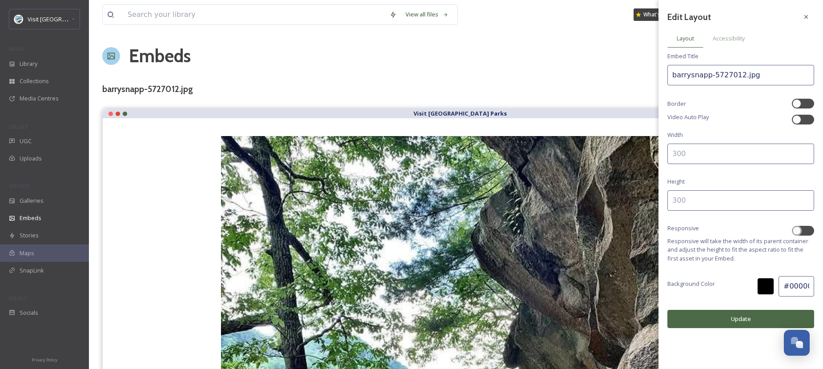
click at [653, 154] on input at bounding box center [740, 154] width 147 height 20
type input "400"
click at [653, 196] on input at bounding box center [740, 200] width 147 height 20
type input "500"
click at [653, 314] on button "Update" at bounding box center [740, 319] width 147 height 18
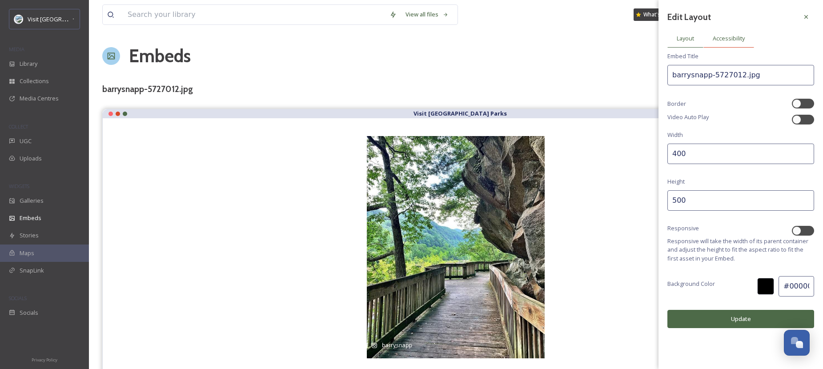
click at [653, 36] on span "Accessibility" at bounding box center [729, 38] width 32 height 8
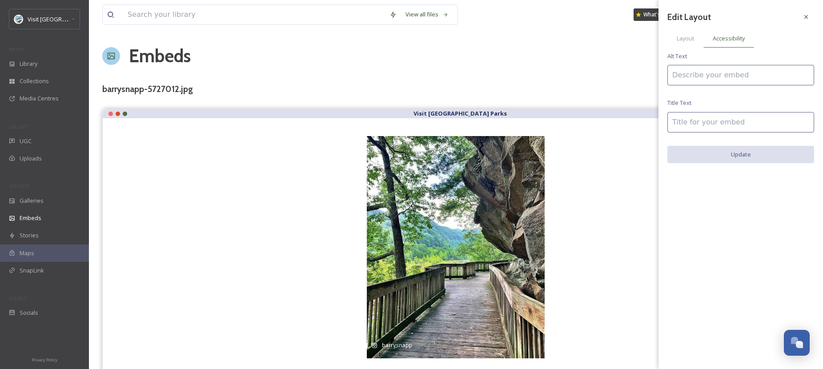
click at [653, 69] on input at bounding box center [740, 75] width 147 height 20
drag, startPoint x: 790, startPoint y: 75, endPoint x: 735, endPoint y: 74, distance: 54.7
click at [653, 74] on input "[GEOGRAPHIC_DATA] in [US_STATE] is a must-" at bounding box center [740, 75] width 147 height 20
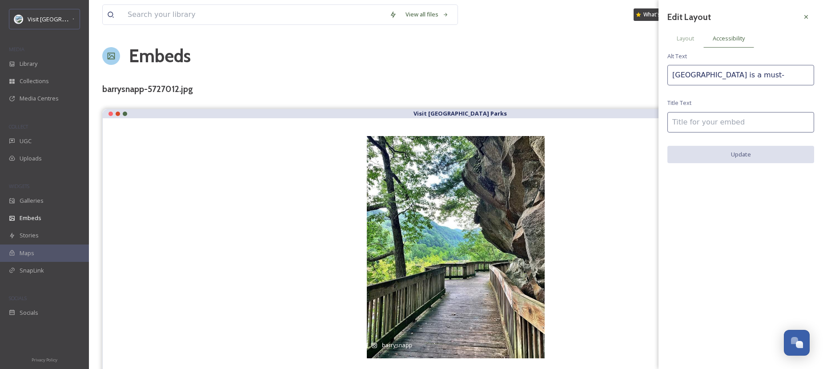
click at [653, 76] on input "[GEOGRAPHIC_DATA] is a must-" at bounding box center [740, 75] width 147 height 20
type input "[GEOGRAPHIC_DATA] is a must-see on a [US_STATE] road trip"
click at [653, 130] on input at bounding box center [740, 122] width 147 height 20
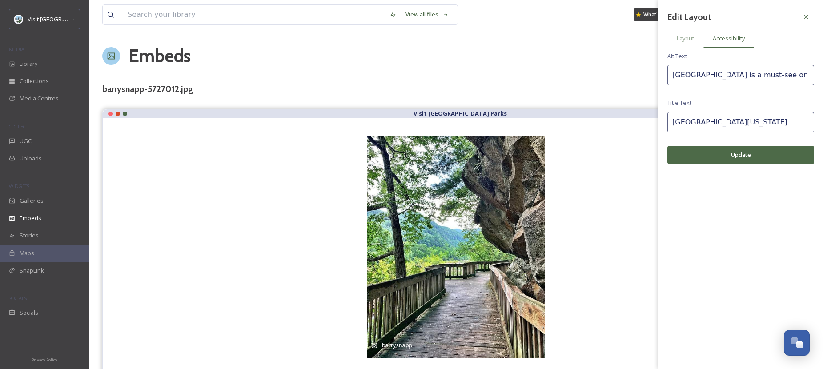
type input "[GEOGRAPHIC_DATA][US_STATE]"
click at [653, 171] on div "Edit Layout Layout Accessibility Alt Text Cherokee National Forest is a must-se…" at bounding box center [740, 86] width 165 height 173
click at [653, 153] on button "Update" at bounding box center [740, 155] width 147 height 18
click at [653, 15] on div at bounding box center [806, 17] width 16 height 16
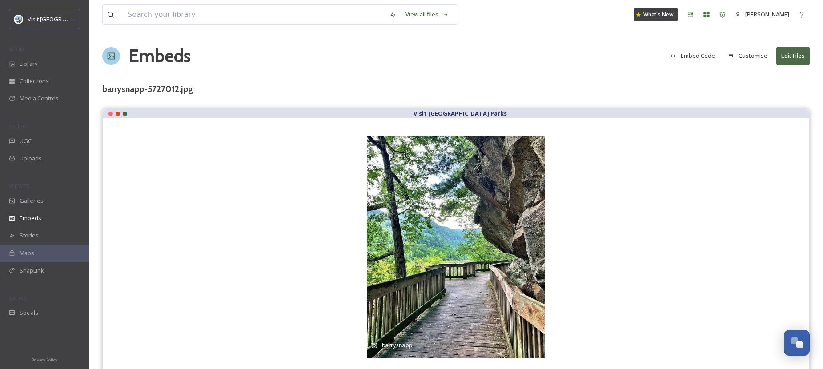
click at [653, 57] on button "Embed Code" at bounding box center [692, 55] width 53 height 17
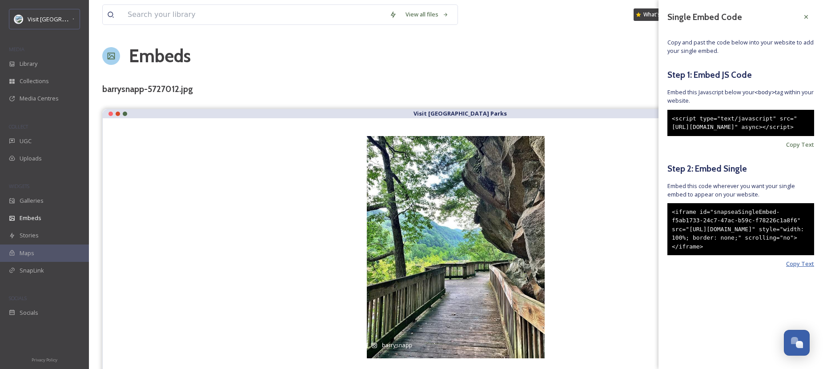
click at [653, 268] on span "Copy Text" at bounding box center [800, 264] width 28 height 8
click at [653, 9] on div at bounding box center [806, 17] width 16 height 16
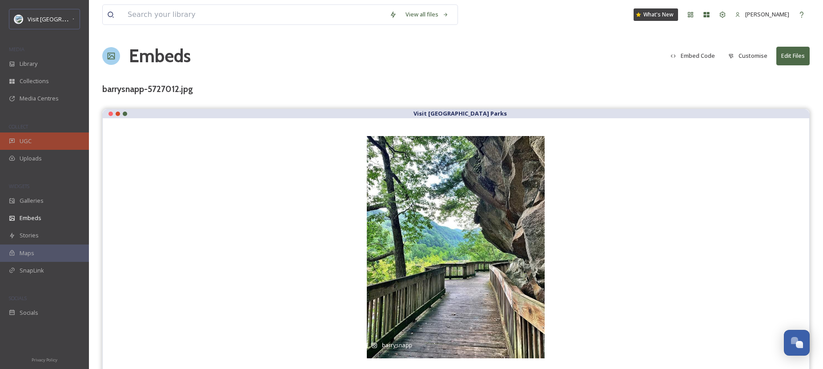
click at [59, 138] on div "UGC" at bounding box center [44, 140] width 89 height 17
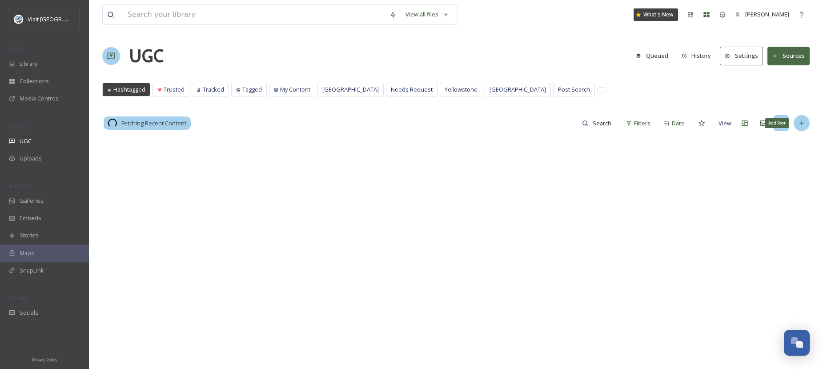
click at [653, 124] on icon at bounding box center [801, 123] width 7 height 7
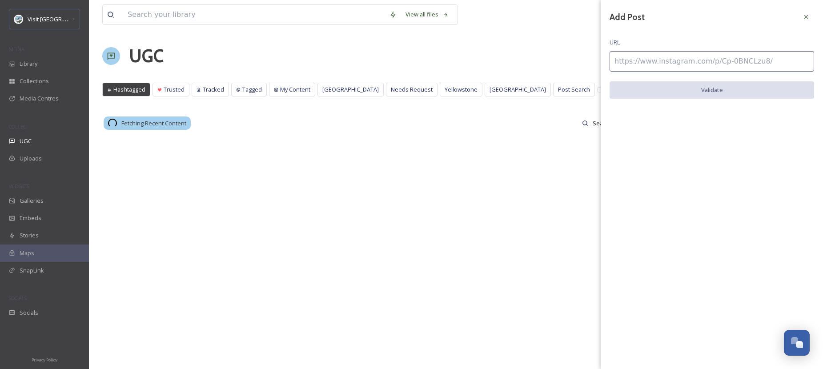
click at [653, 65] on input at bounding box center [712, 61] width 205 height 20
paste input "[URL][DOMAIN_NAME]"
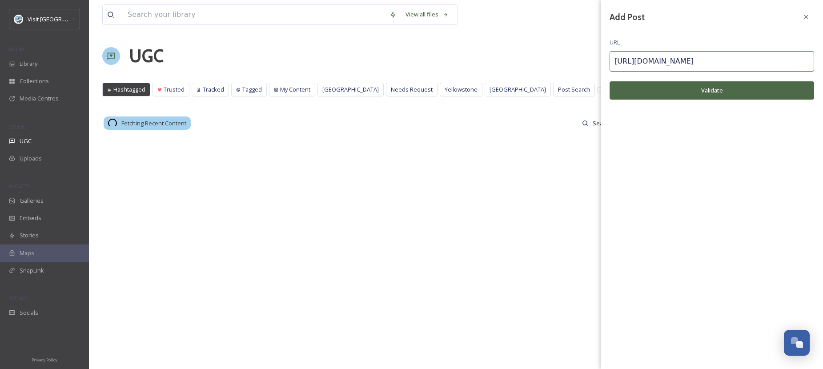
type input "[URL][DOMAIN_NAME]"
click at [653, 84] on button "Validate" at bounding box center [712, 90] width 205 height 18
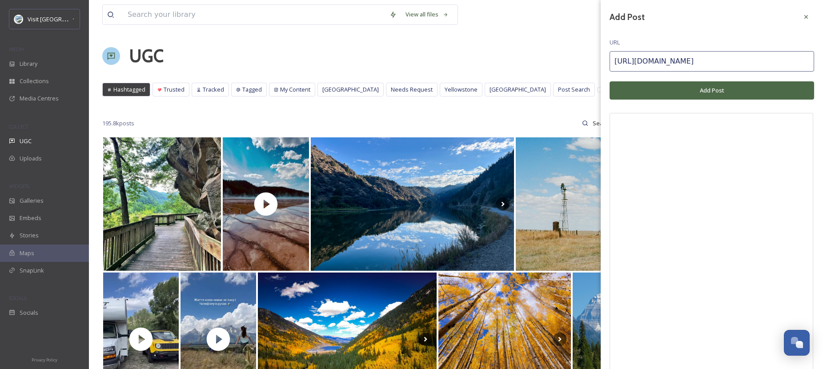
click at [653, 89] on button "Add Post" at bounding box center [712, 90] width 205 height 18
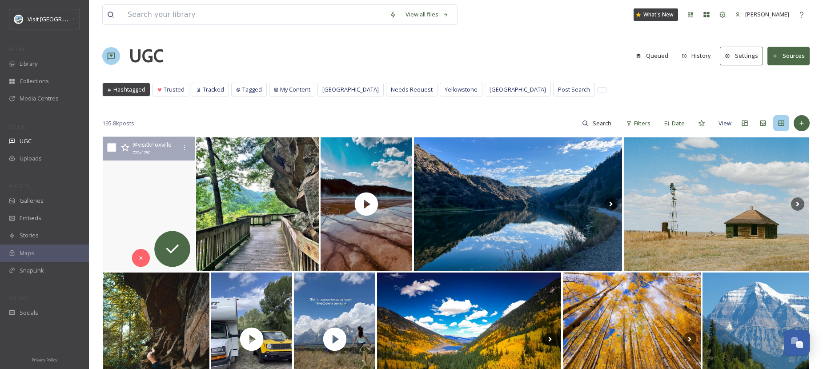
click at [166, 176] on video "Pack your bags 💼🔜 Fall in #Knoxville is almost here. 🍂🍁🧡" at bounding box center [149, 204] width 92 height 135
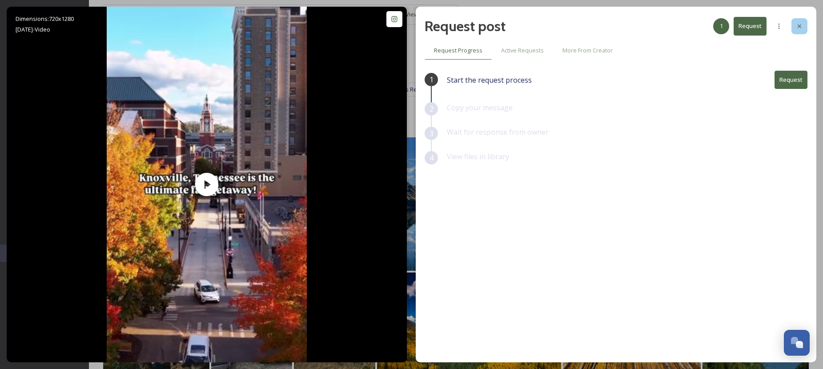
click at [653, 24] on icon at bounding box center [799, 26] width 7 height 7
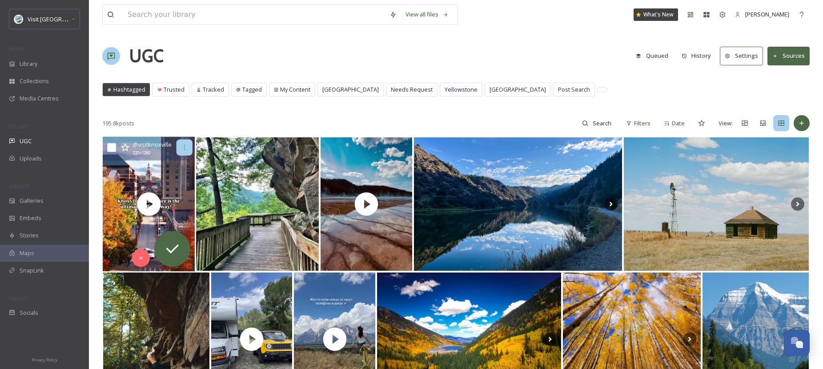
click at [185, 152] on div at bounding box center [185, 148] width 16 height 16
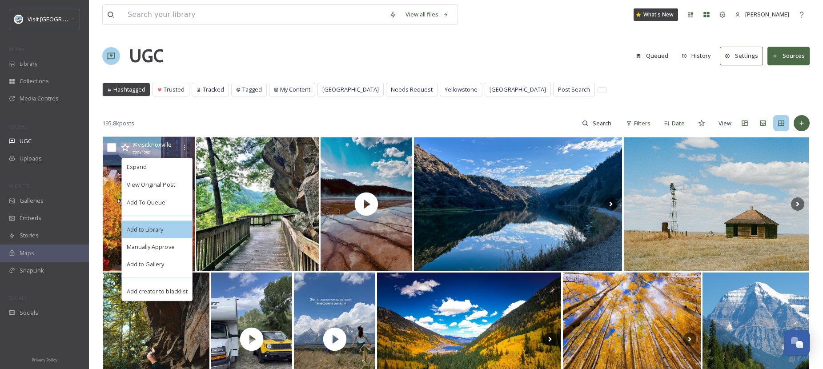
click at [173, 224] on div "Add to Library" at bounding box center [157, 230] width 70 height 18
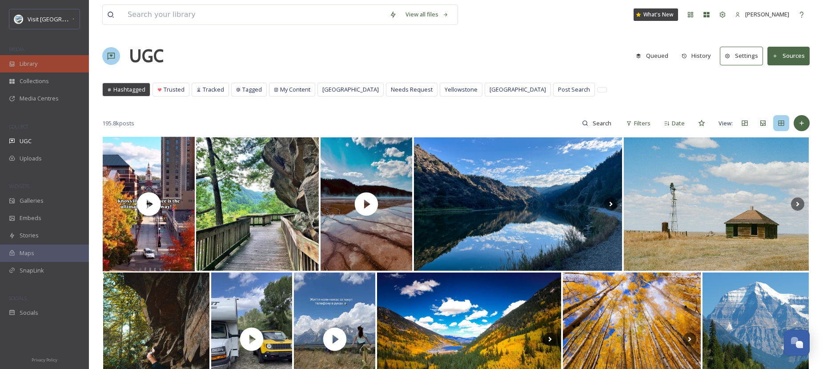
click at [53, 56] on div "Library" at bounding box center [44, 63] width 89 height 17
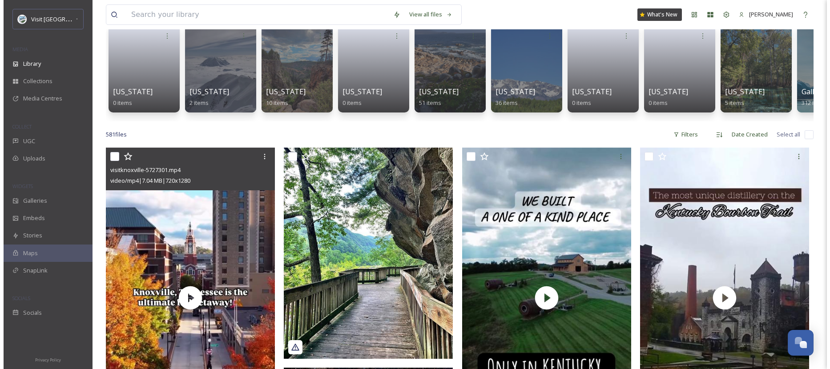
scroll to position [72, 0]
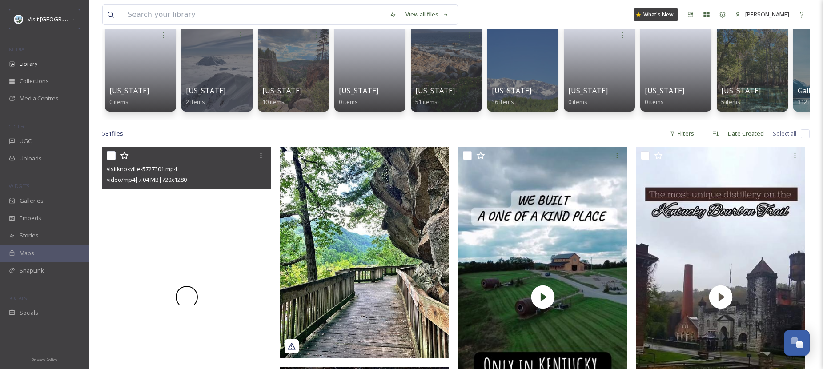
click at [201, 210] on div at bounding box center [186, 297] width 169 height 301
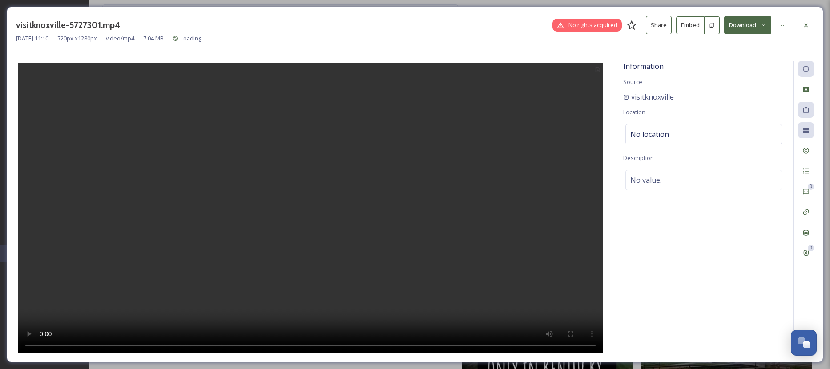
click at [653, 28] on button "Embed" at bounding box center [690, 25] width 28 height 18
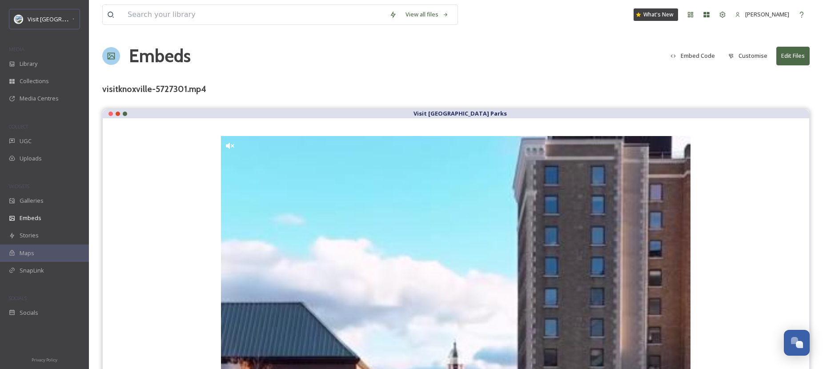
click at [653, 53] on button "Customise" at bounding box center [748, 55] width 48 height 17
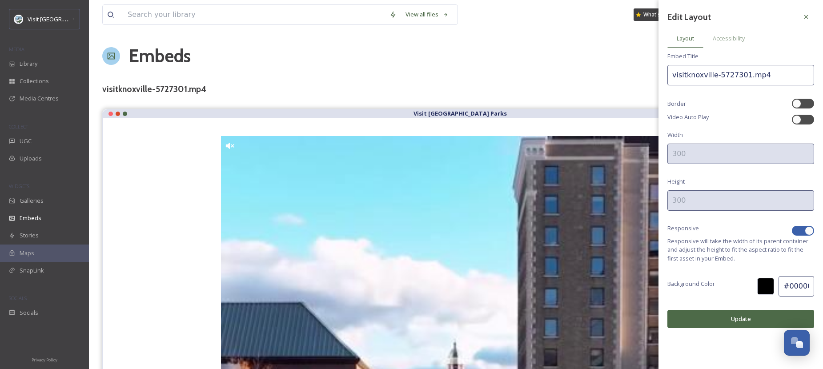
click at [653, 226] on div at bounding box center [803, 231] width 22 height 10
checkbox input "false"
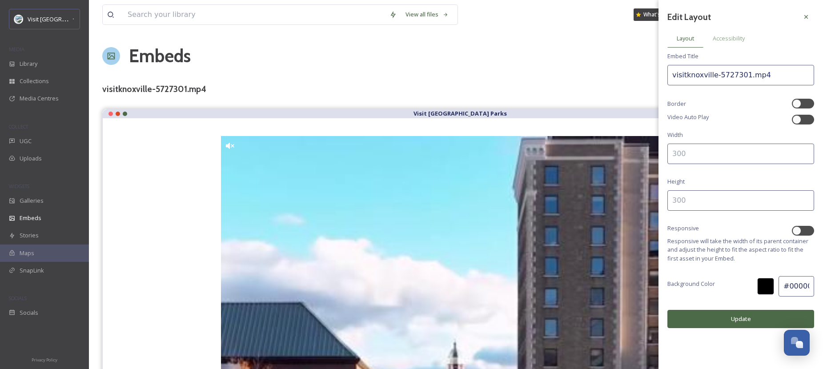
click at [653, 158] on input at bounding box center [740, 154] width 147 height 20
type input "300"
click at [653, 205] on input at bounding box center [740, 200] width 147 height 20
type input "500"
click at [653, 314] on button "Update" at bounding box center [740, 319] width 147 height 18
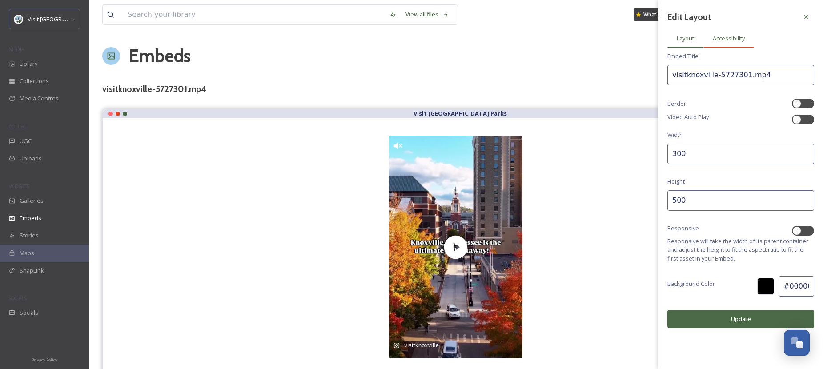
click at [653, 36] on span "Accessibility" at bounding box center [729, 38] width 32 height 8
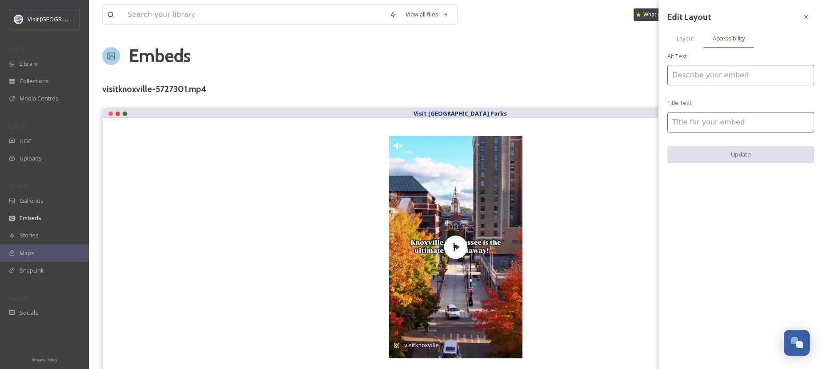
click at [653, 76] on input at bounding box center [740, 75] width 147 height 20
type input "Knoxville [US_STATE] is a great fall getaway in the Appalachian Mountains"
click at [653, 118] on input at bounding box center [740, 122] width 147 height 20
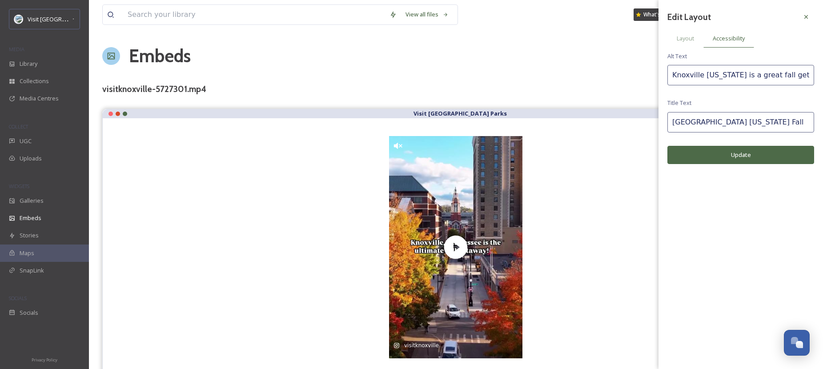
type input "[GEOGRAPHIC_DATA] [US_STATE] Fall"
click at [653, 152] on button "Update" at bounding box center [740, 155] width 147 height 18
click at [653, 43] on div "Layout" at bounding box center [685, 38] width 36 height 18
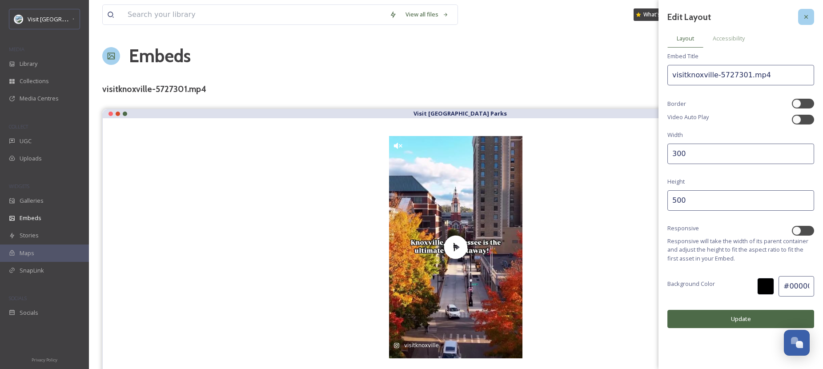
click at [653, 20] on icon at bounding box center [806, 16] width 7 height 7
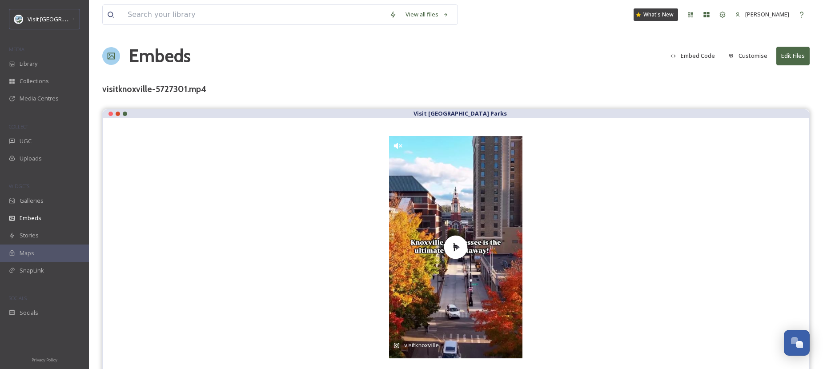
click at [653, 52] on button "Embed Code" at bounding box center [692, 55] width 53 height 17
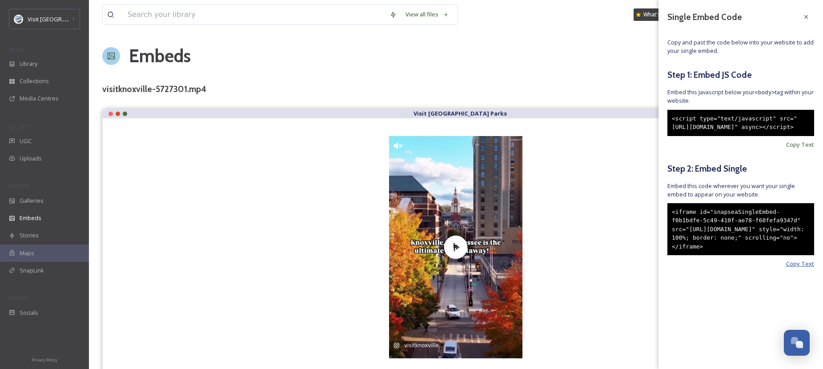
click at [653, 268] on span "Copy Text" at bounding box center [800, 264] width 28 height 8
click at [653, 16] on icon at bounding box center [806, 16] width 7 height 7
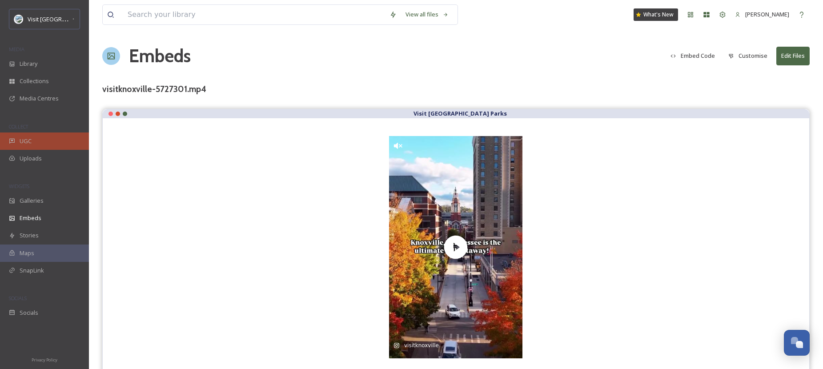
click at [42, 139] on div "UGC" at bounding box center [44, 140] width 89 height 17
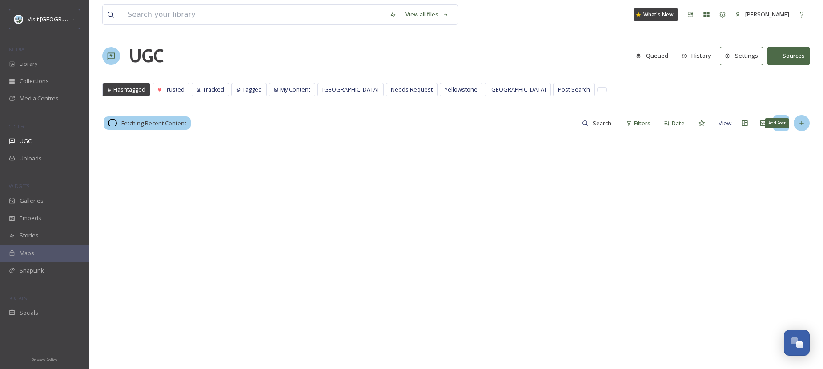
click at [653, 126] on div "Add Post" at bounding box center [802, 123] width 16 height 16
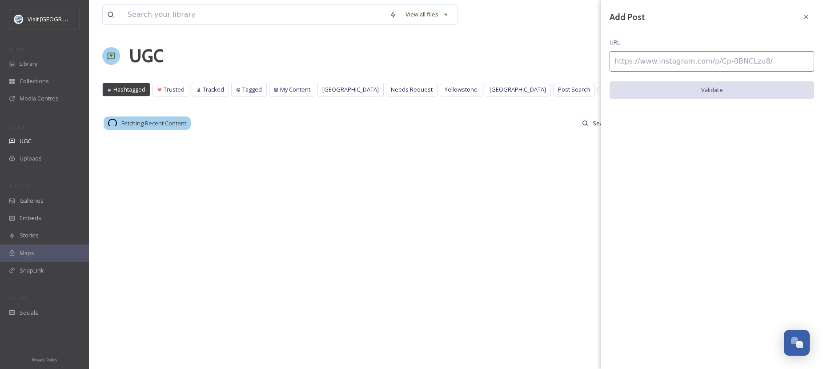
click at [653, 64] on input at bounding box center [712, 61] width 205 height 20
paste input "[URL][DOMAIN_NAME]"
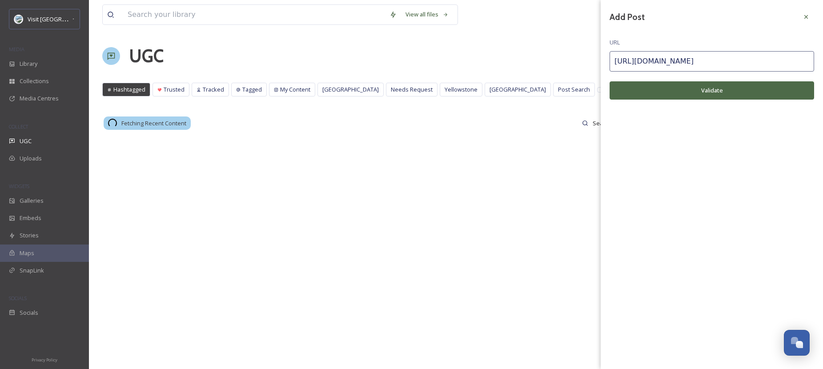
type input "[URL][DOMAIN_NAME]"
click at [653, 98] on button "Validate" at bounding box center [712, 90] width 205 height 18
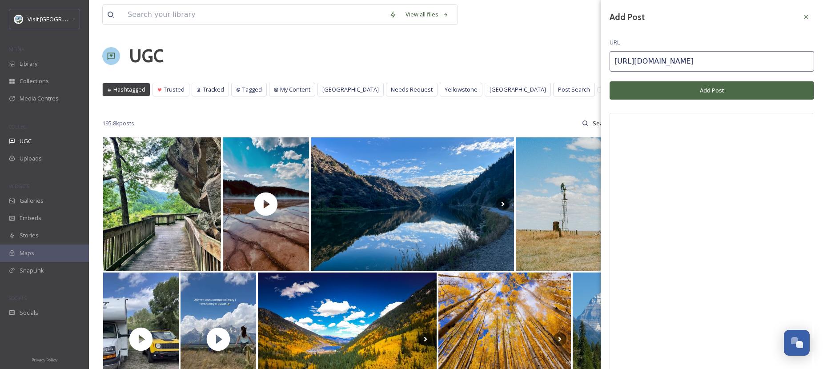
click at [653, 94] on button "Add Post" at bounding box center [712, 90] width 205 height 18
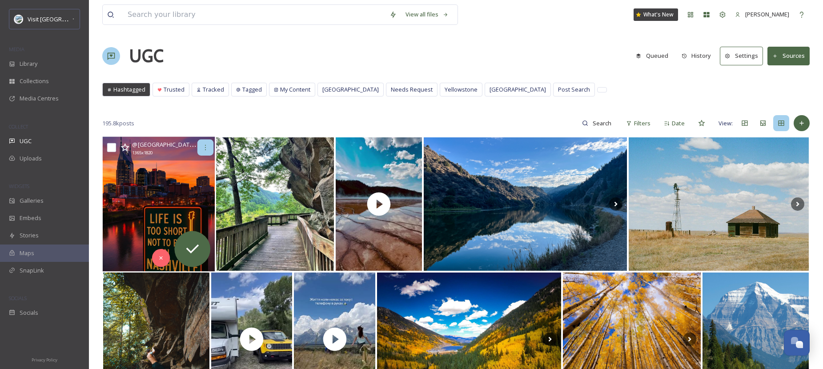
click at [209, 145] on div at bounding box center [205, 148] width 16 height 16
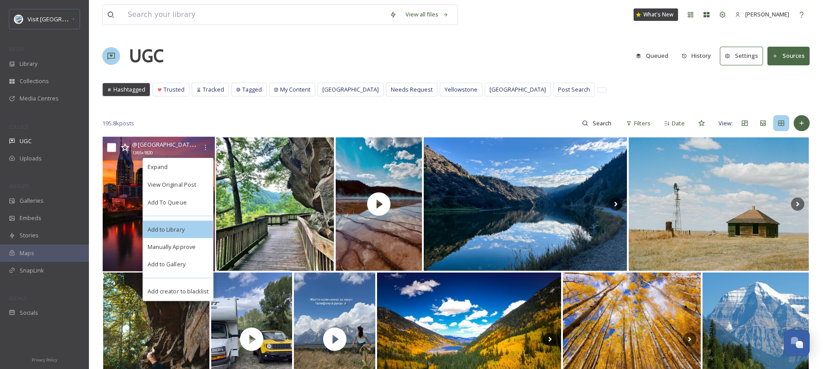
click at [178, 230] on span "Add to Library" at bounding box center [166, 229] width 37 height 8
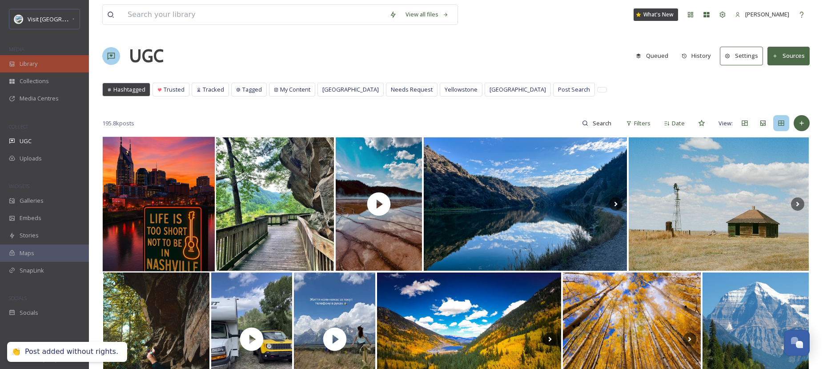
click at [52, 60] on div "Library" at bounding box center [44, 63] width 89 height 17
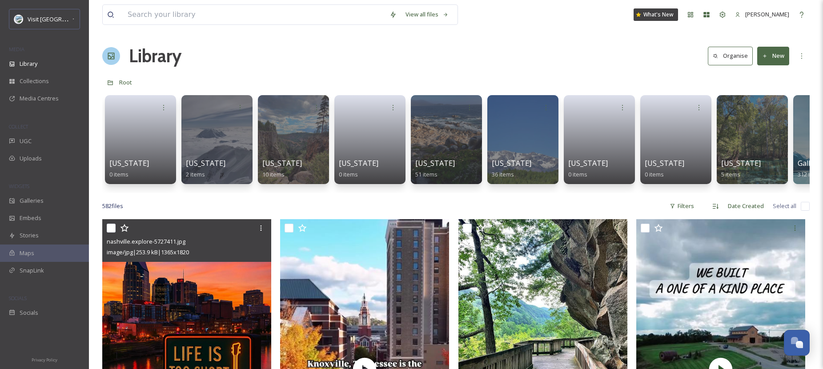
click at [222, 286] on img at bounding box center [186, 331] width 169 height 225
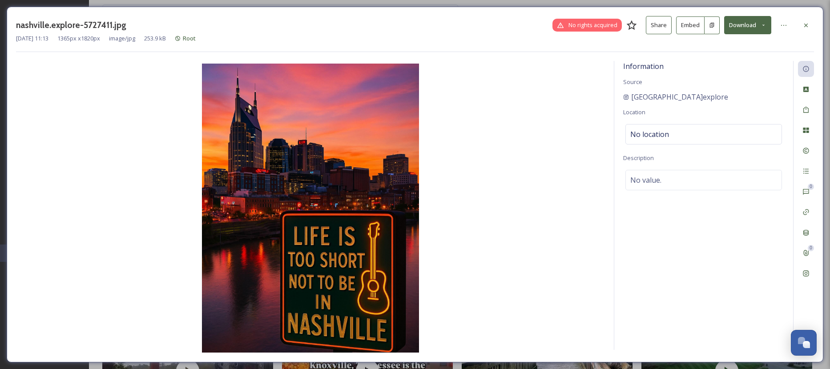
click at [653, 27] on button "Embed" at bounding box center [690, 25] width 28 height 18
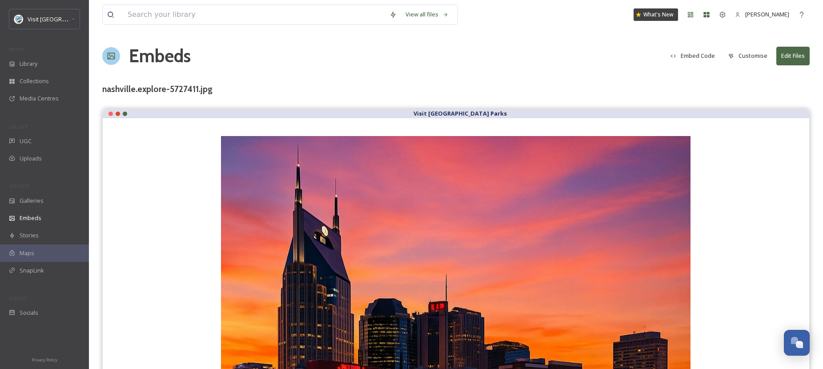
click at [653, 58] on button "Customise" at bounding box center [748, 55] width 48 height 17
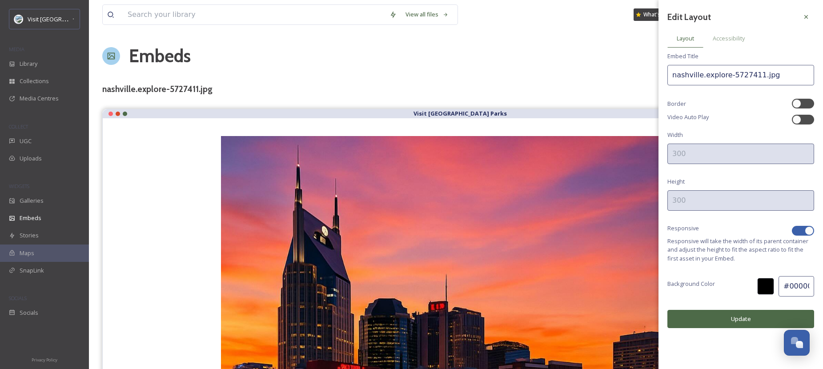
click at [653, 228] on div at bounding box center [803, 231] width 22 height 10
checkbox input "false"
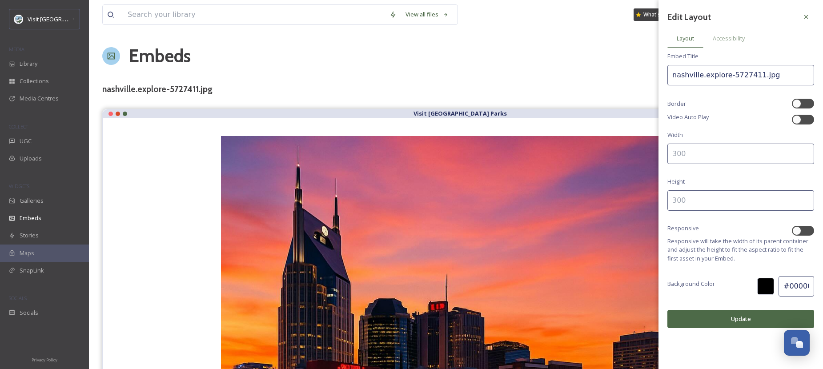
click at [653, 165] on div "Edit Layout Layout Accessibility Embed Title nashville.explore-5727411.jpg Bord…" at bounding box center [740, 168] width 165 height 337
type input "300"
click at [653, 194] on input at bounding box center [740, 200] width 147 height 20
type input "500"
click at [653, 314] on button "Update" at bounding box center [740, 319] width 147 height 18
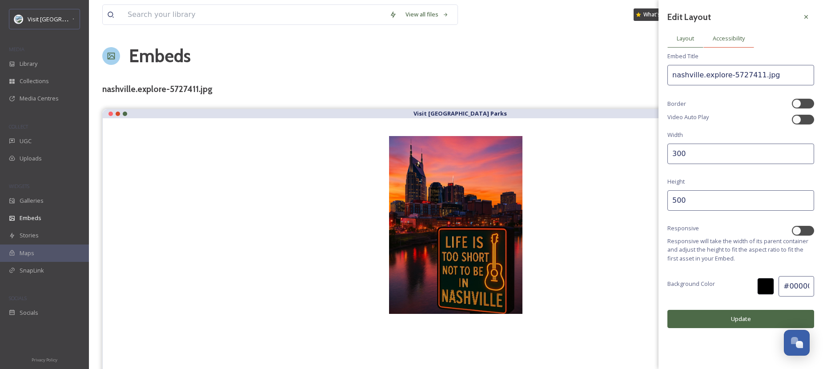
click at [653, 39] on span "Accessibility" at bounding box center [729, 38] width 32 height 8
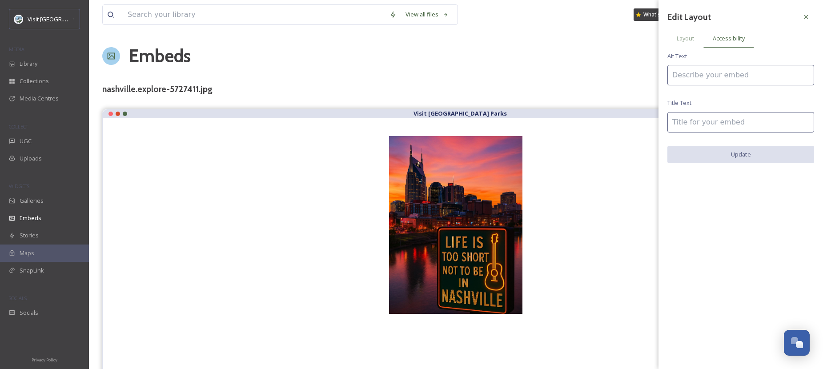
click at [653, 72] on input at bounding box center [740, 75] width 147 height 20
type input "Nashville Tennesse"
drag, startPoint x: 739, startPoint y: 72, endPoint x: 631, endPoint y: 68, distance: 108.1
click at [631, 68] on div "View all files What's New [PERSON_NAME] Embeds Embed Code Customise Edit Files …" at bounding box center [456, 188] width 734 height 377
type input "T"
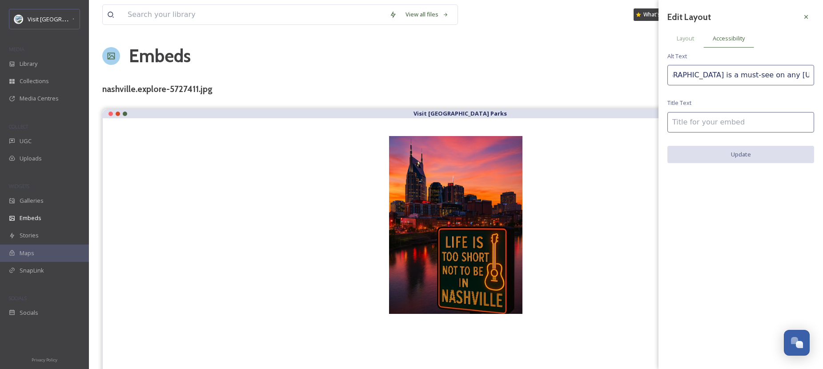
scroll to position [0, 29]
type input "[GEOGRAPHIC_DATA] is a must-see on any [US_STATE] Road Trip"
click at [653, 126] on input at bounding box center [740, 122] width 147 height 20
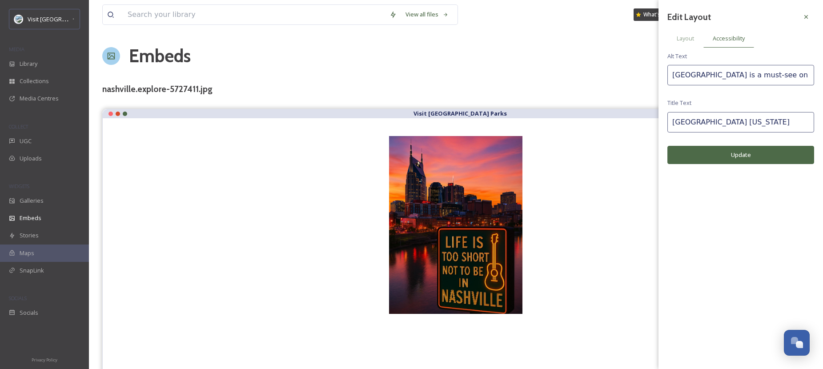
type input "[GEOGRAPHIC_DATA] [US_STATE]"
click at [653, 157] on button "Update" at bounding box center [740, 155] width 147 height 18
click at [653, 37] on div "Layout" at bounding box center [685, 38] width 36 height 18
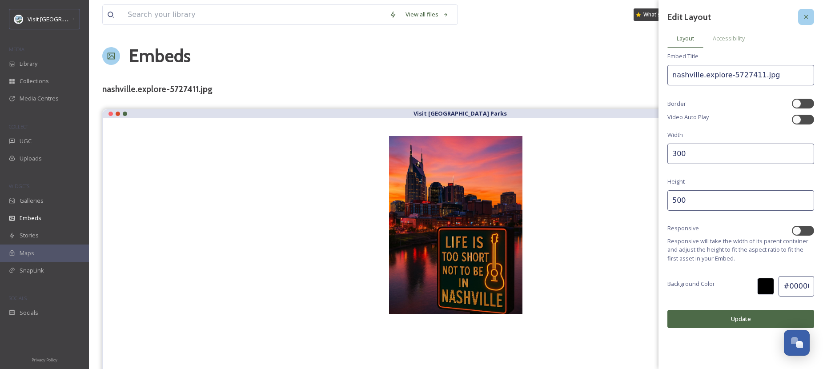
click at [653, 17] on div at bounding box center [806, 17] width 16 height 16
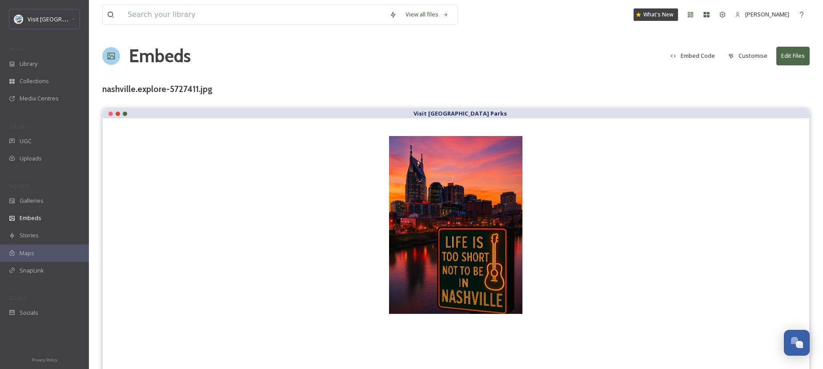
click at [653, 55] on button "Embed Code" at bounding box center [692, 55] width 53 height 17
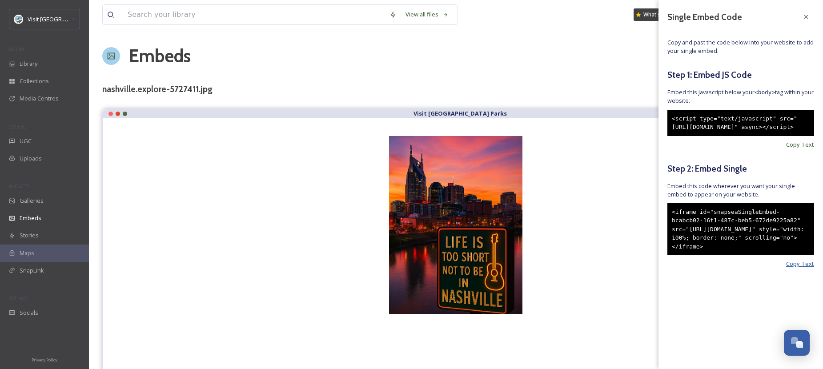
click at [653, 268] on span "Copy Text" at bounding box center [800, 264] width 28 height 8
